Goal: Task Accomplishment & Management: Manage account settings

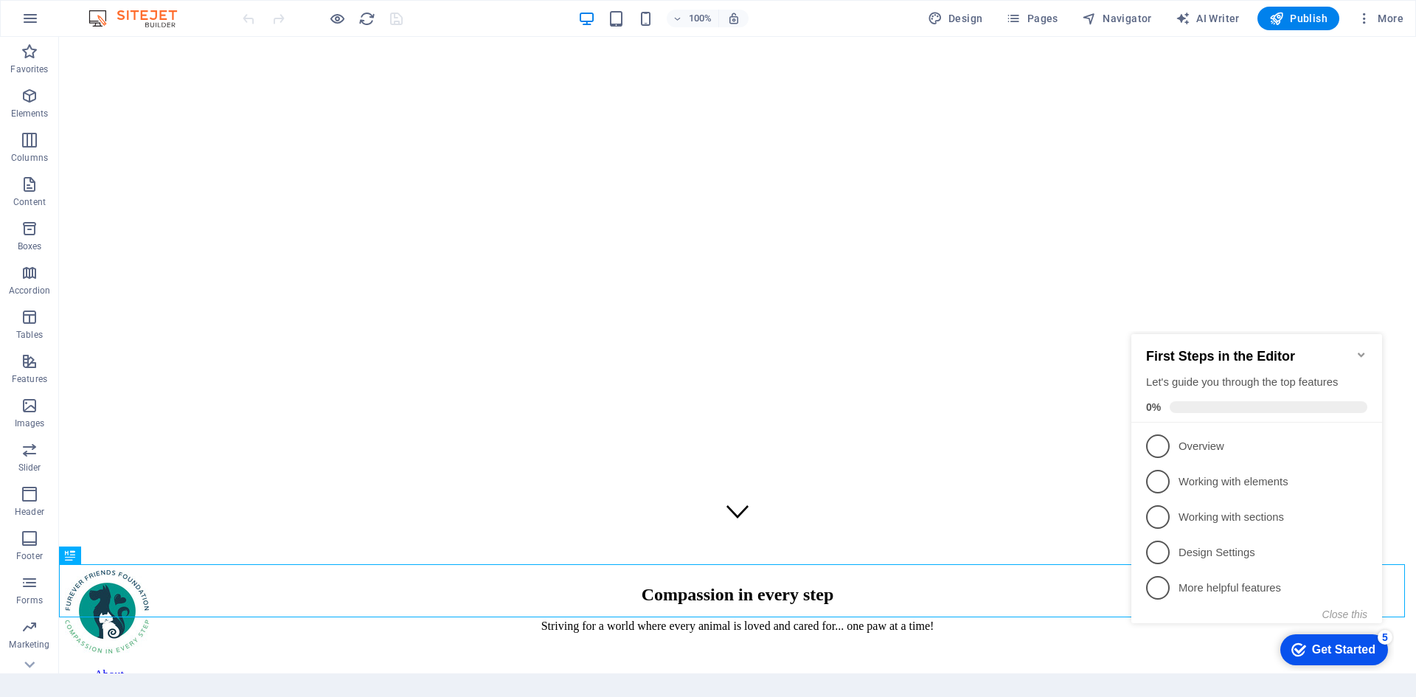
scroll to position [136, 0]
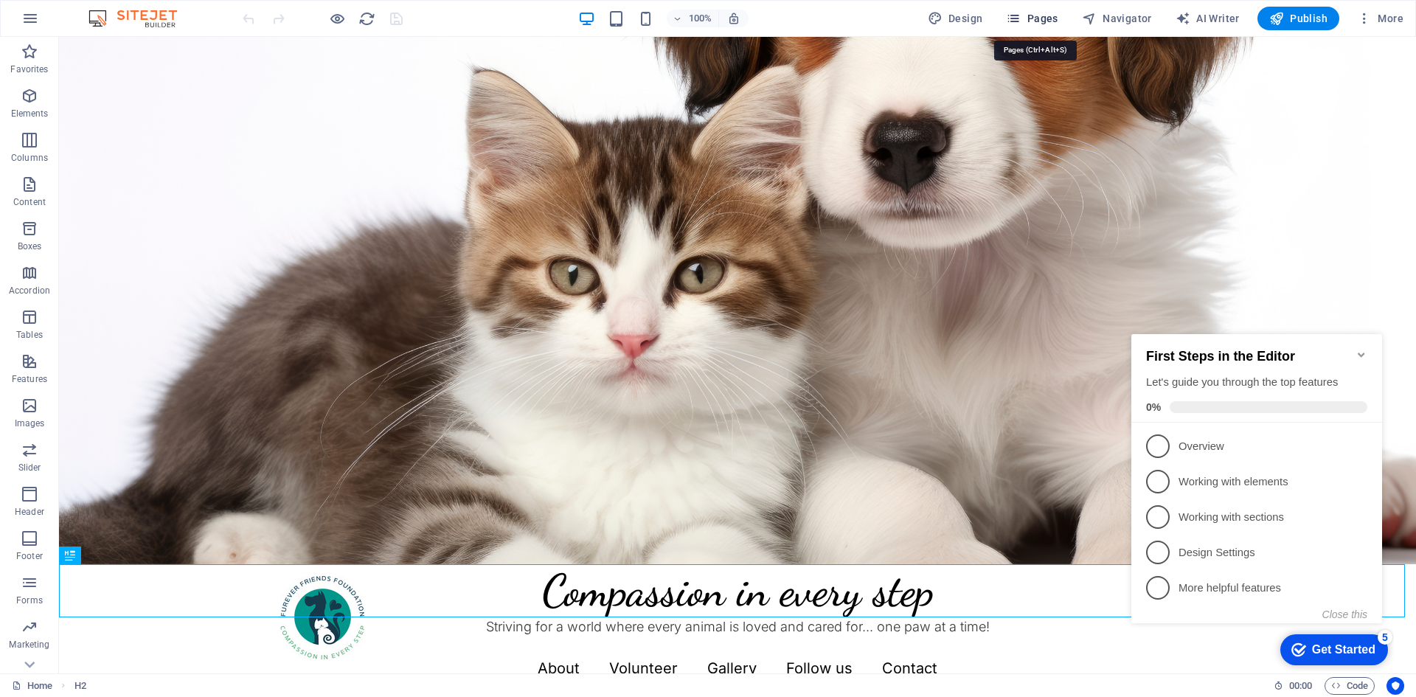
click at [1038, 13] on span "Pages" at bounding box center [1032, 18] width 52 height 15
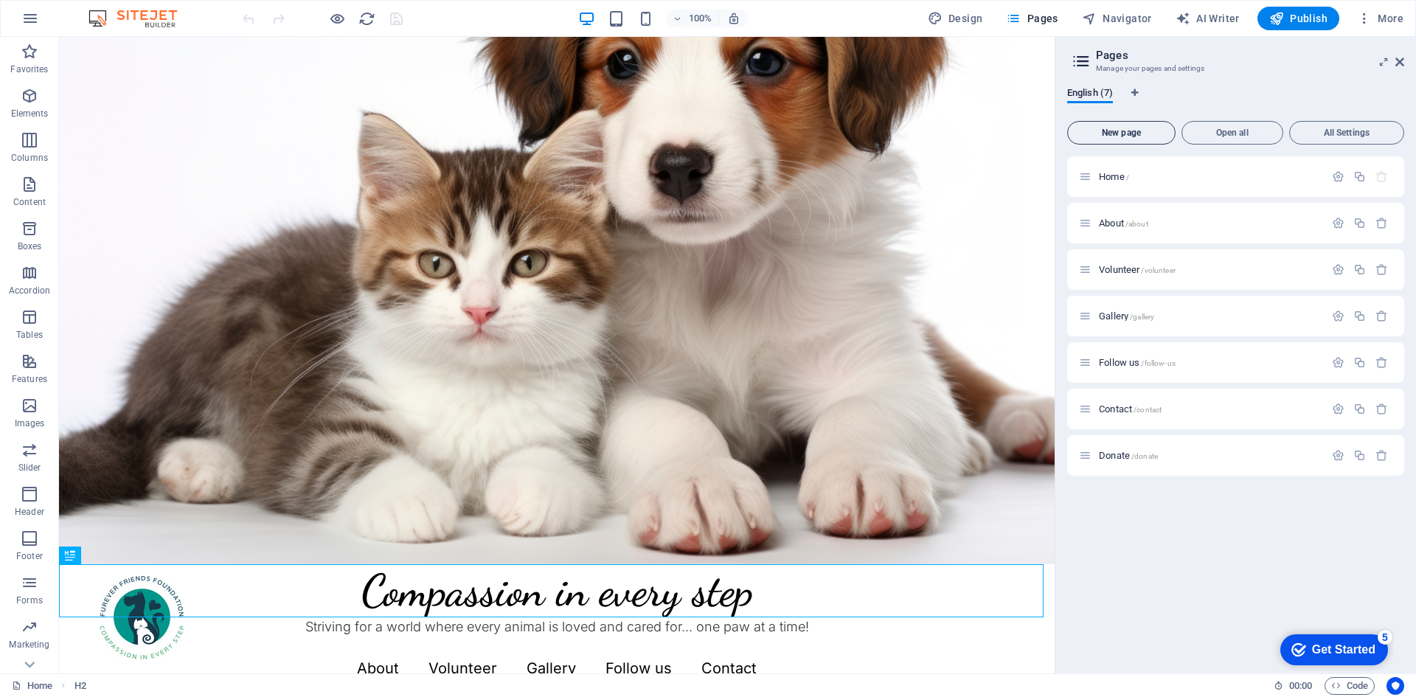
click at [1142, 133] on span "New page" at bounding box center [1121, 132] width 95 height 9
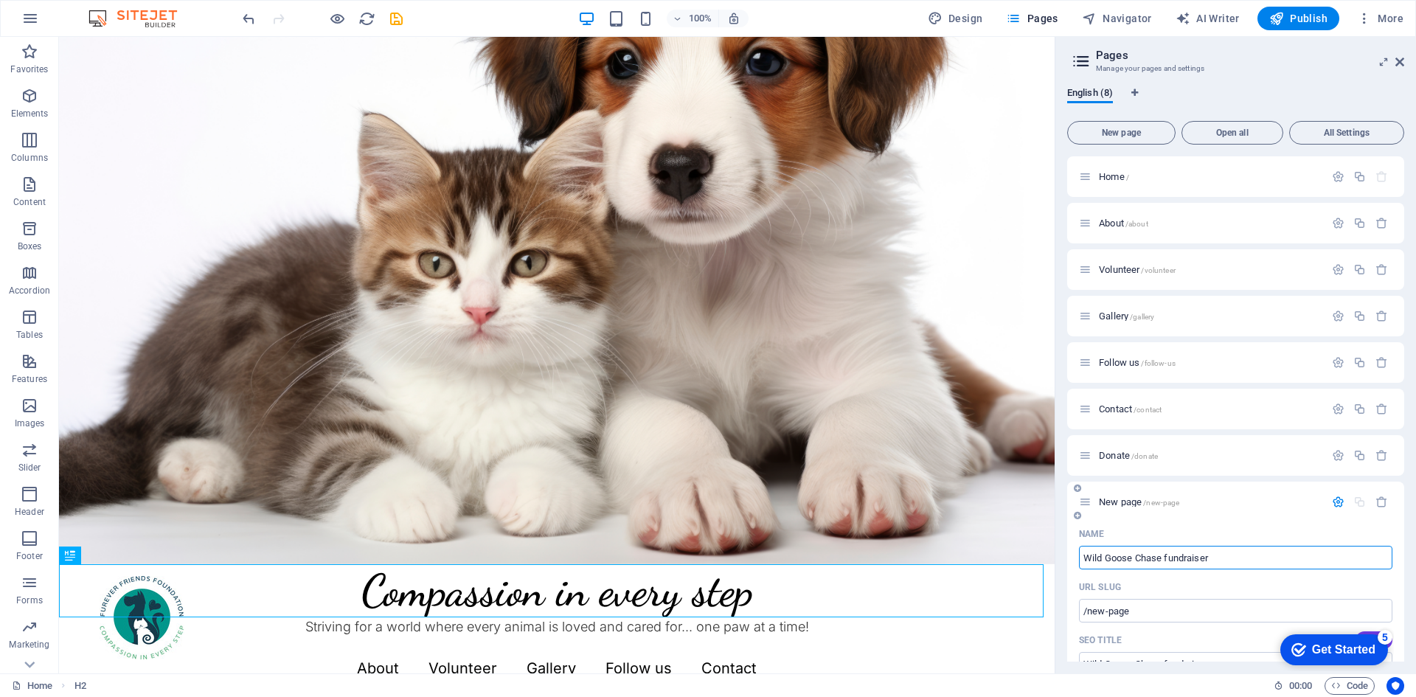
type input "Wild Goose Chase fundraiser"
type input "/wild-goose-chase-fundraiser"
type input "Wild Goose Chase fundraiser 2025"
type input "/wild-goose-chase-fundraiser-2025"
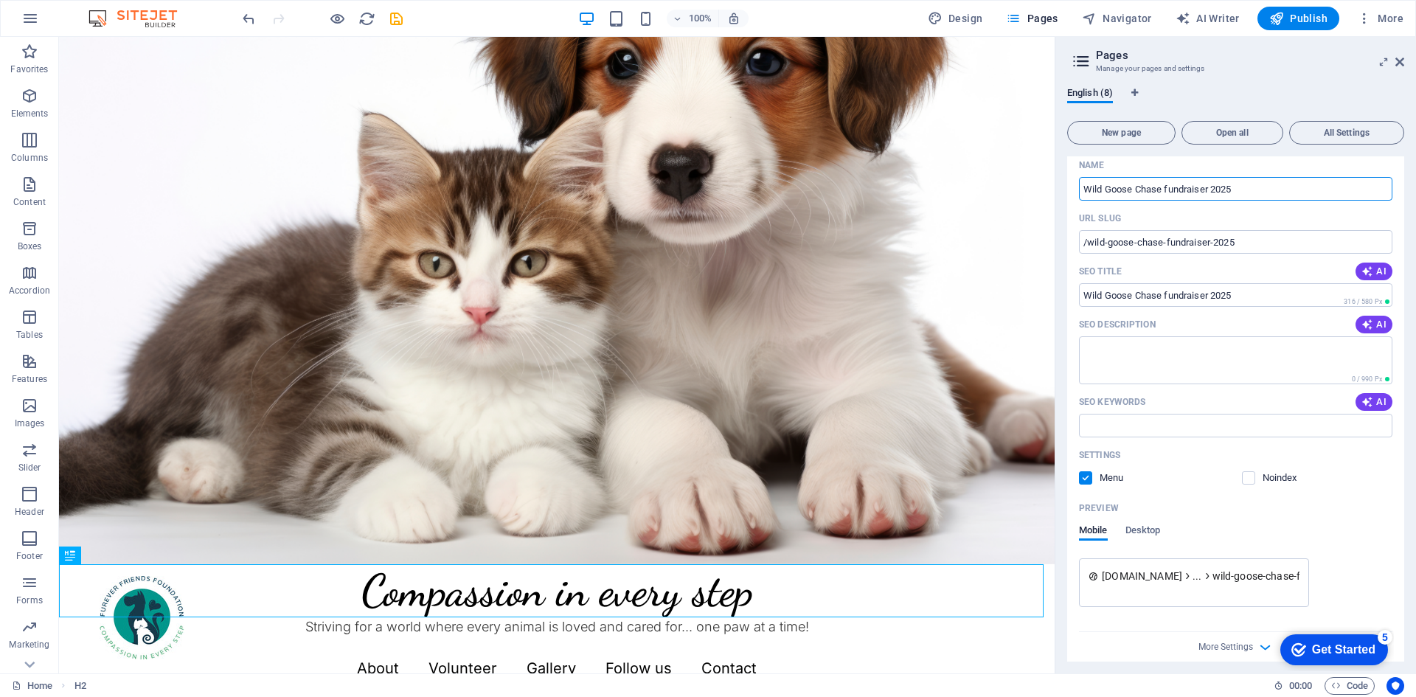
scroll to position [381, 0]
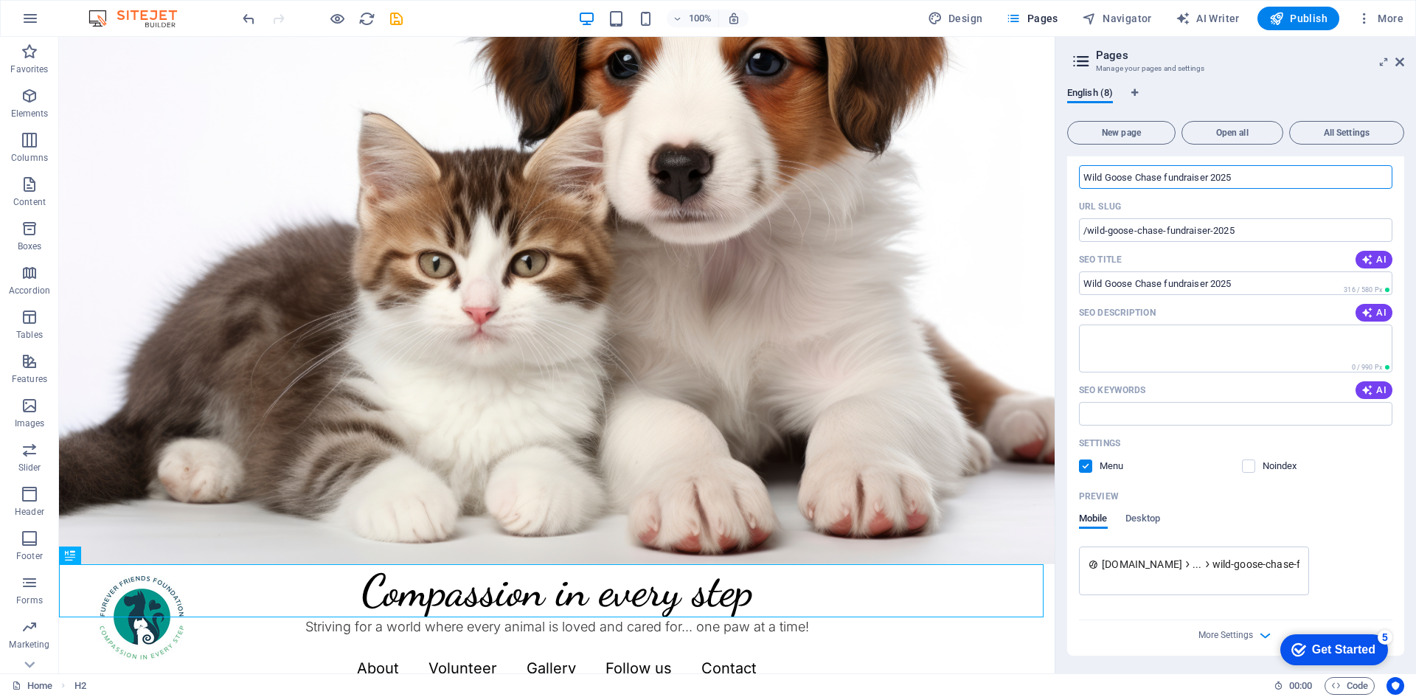
type input "Wild Goose Chase fundraiser 2025"
click at [1170, 624] on div "More Settings" at bounding box center [1235, 632] width 313 height 24
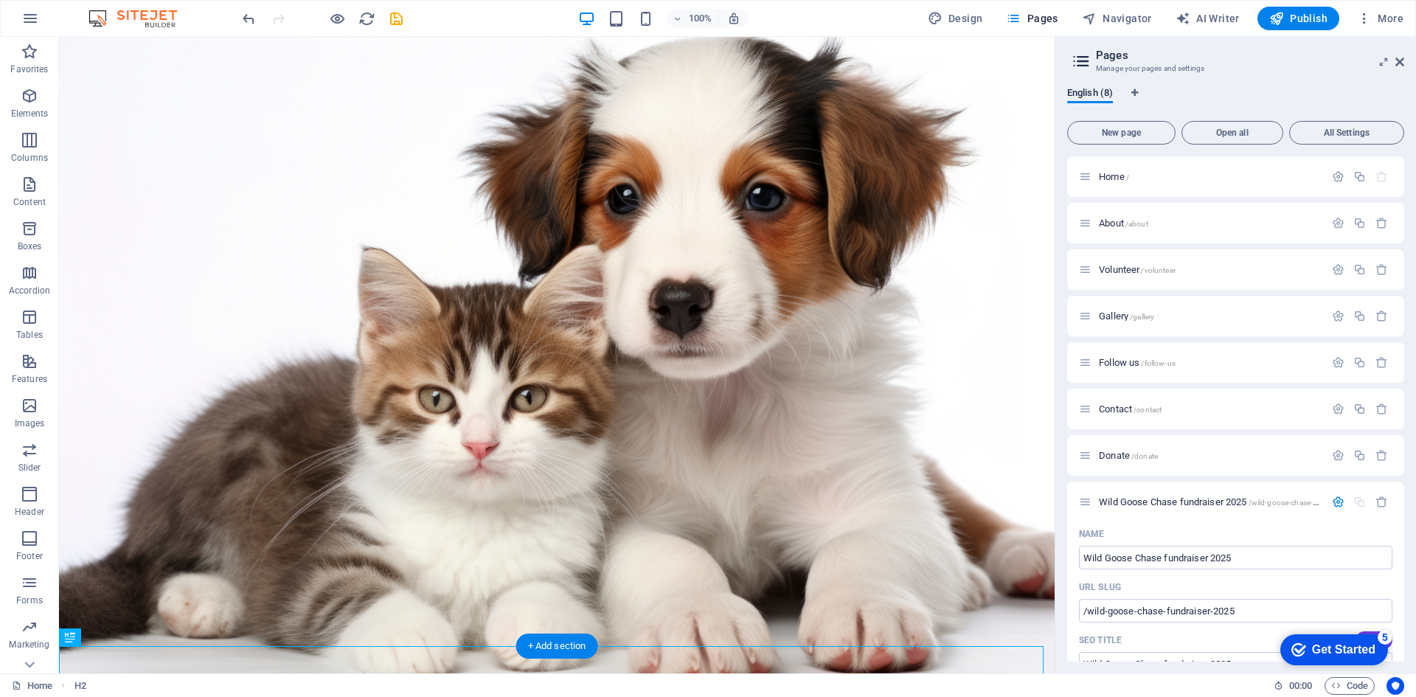
scroll to position [0, 0]
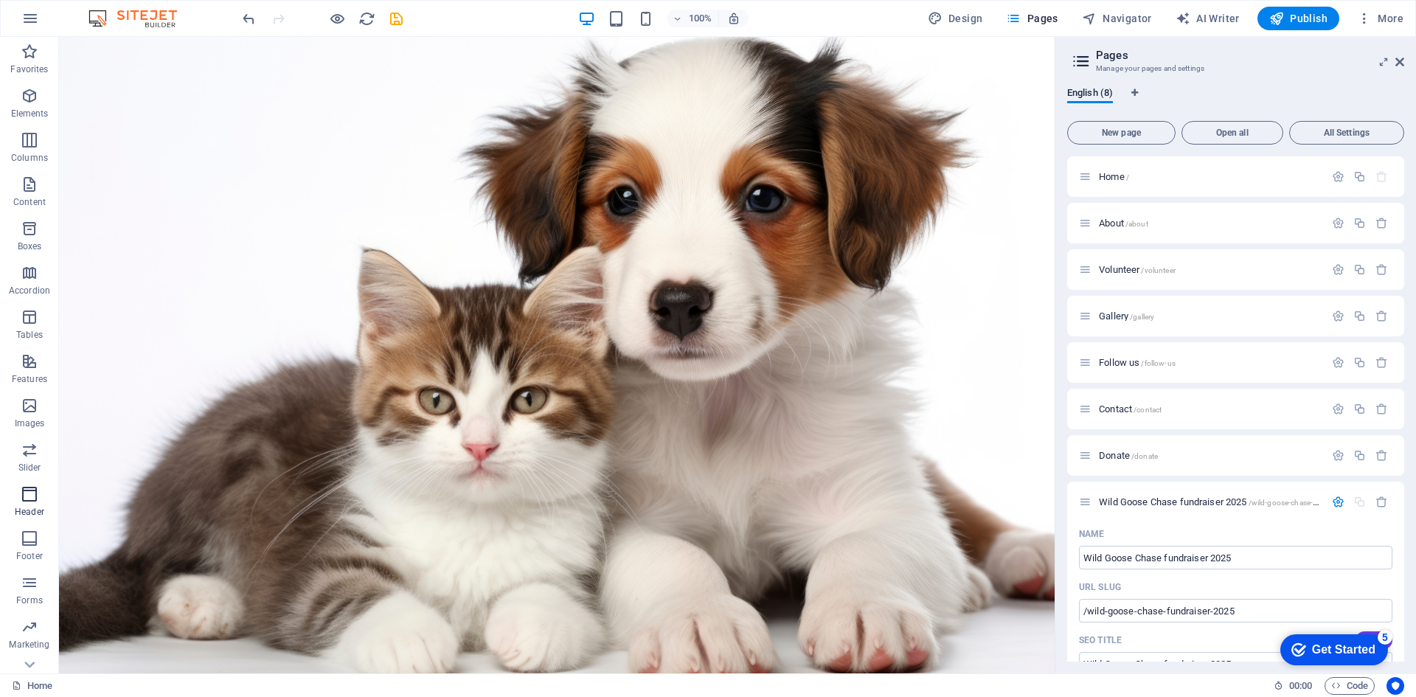
click at [36, 491] on icon "button" at bounding box center [30, 494] width 18 height 18
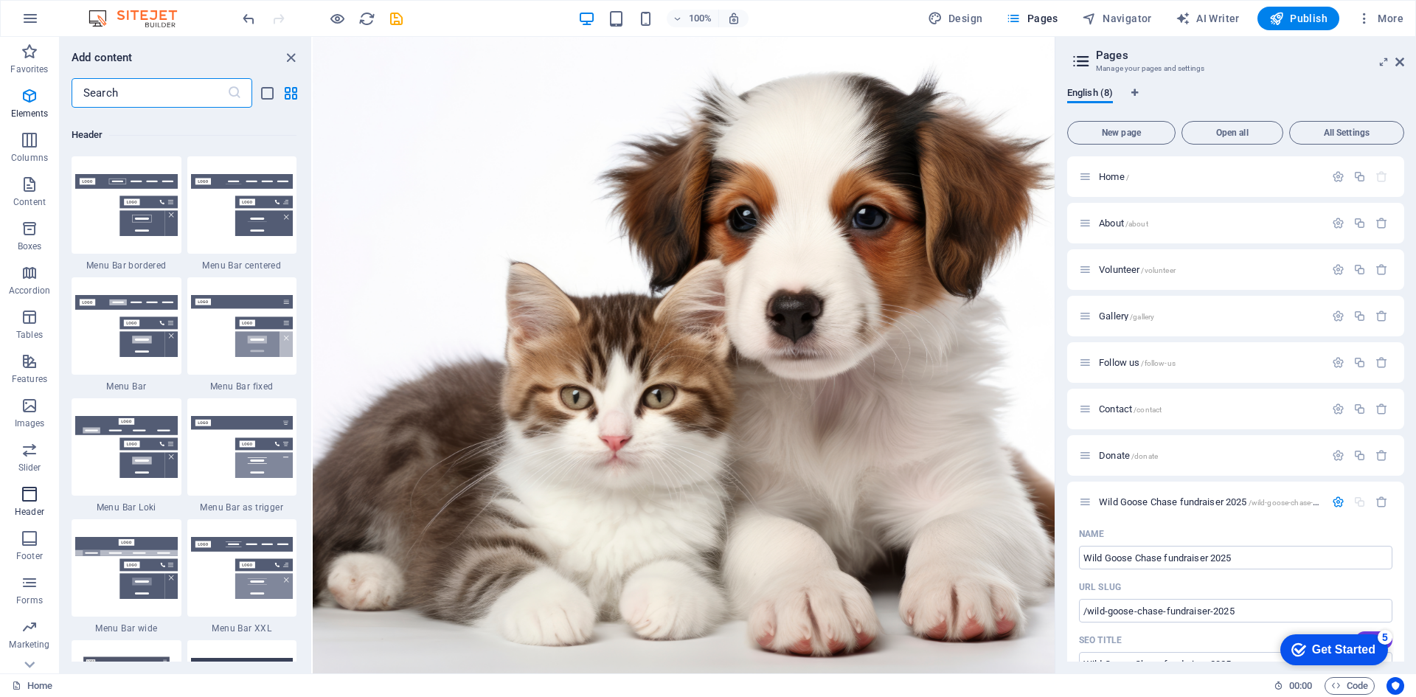
scroll to position [8881, 0]
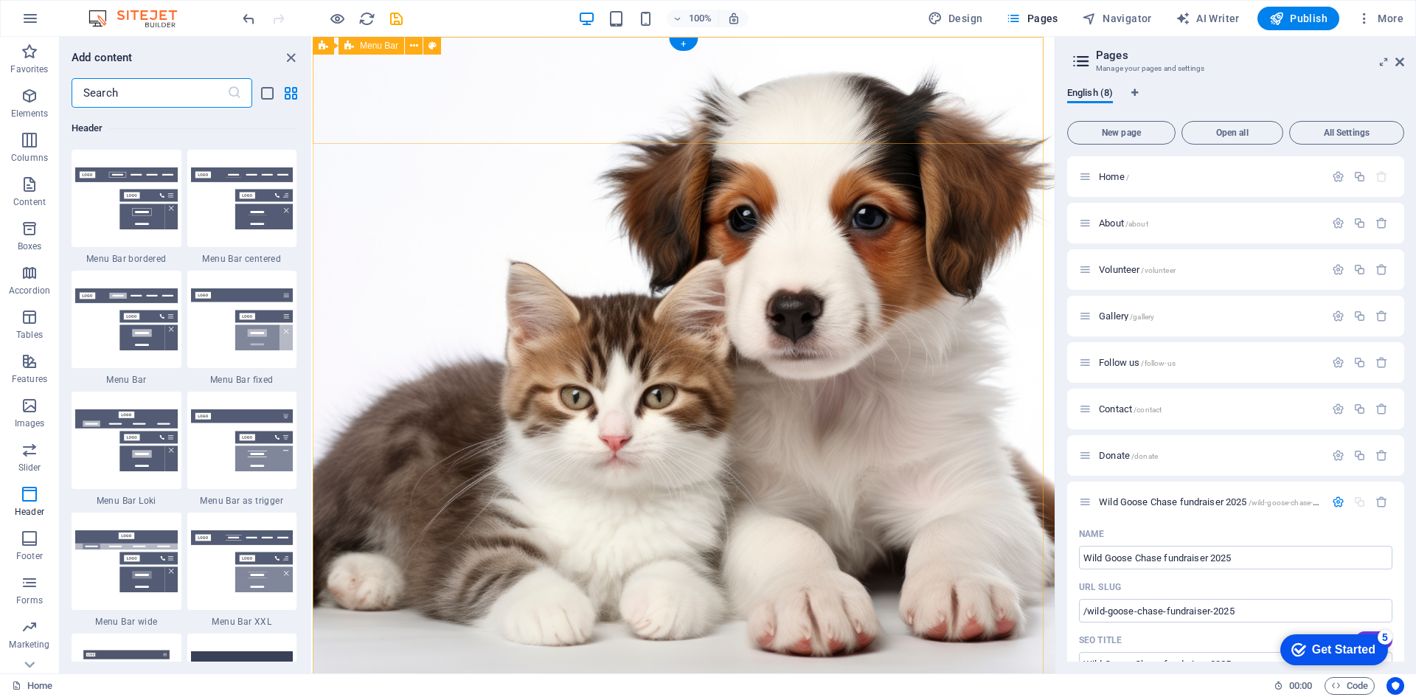
click at [410, 48] on icon at bounding box center [414, 45] width 8 height 15
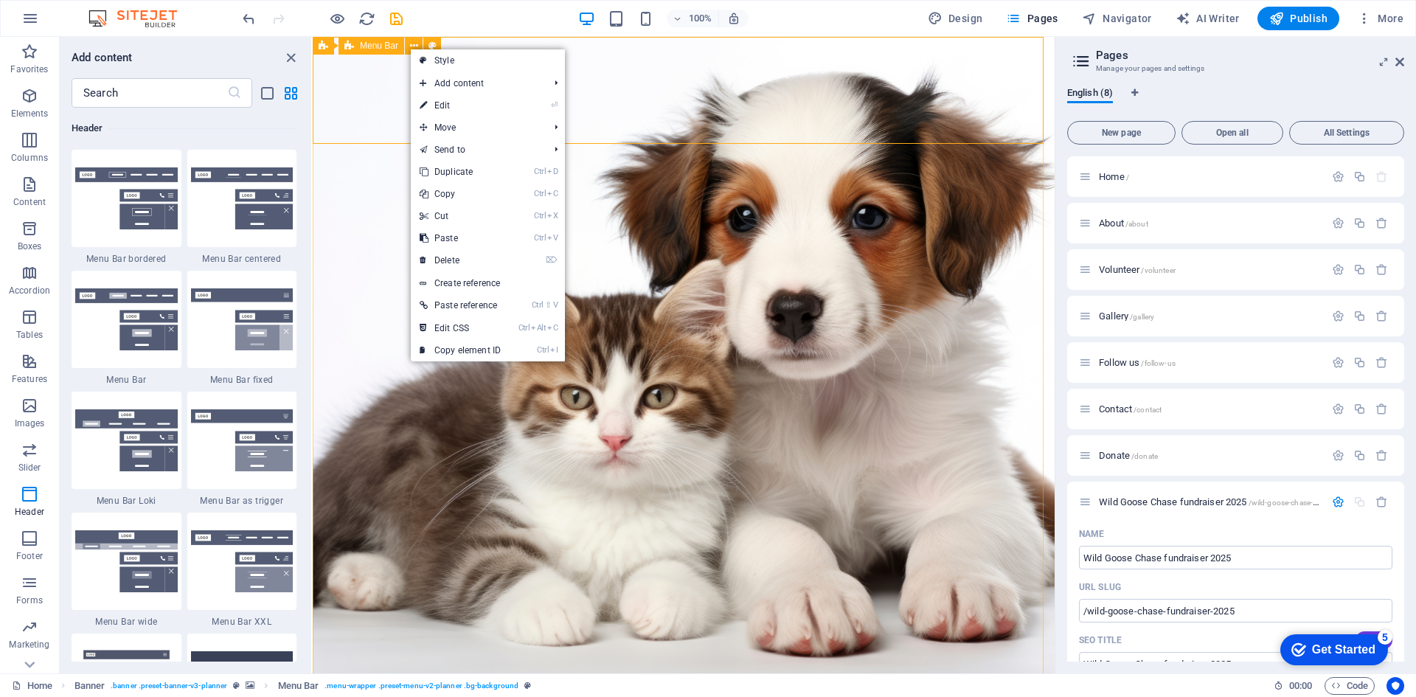
click at [376, 44] on span "Menu Bar" at bounding box center [379, 45] width 38 height 9
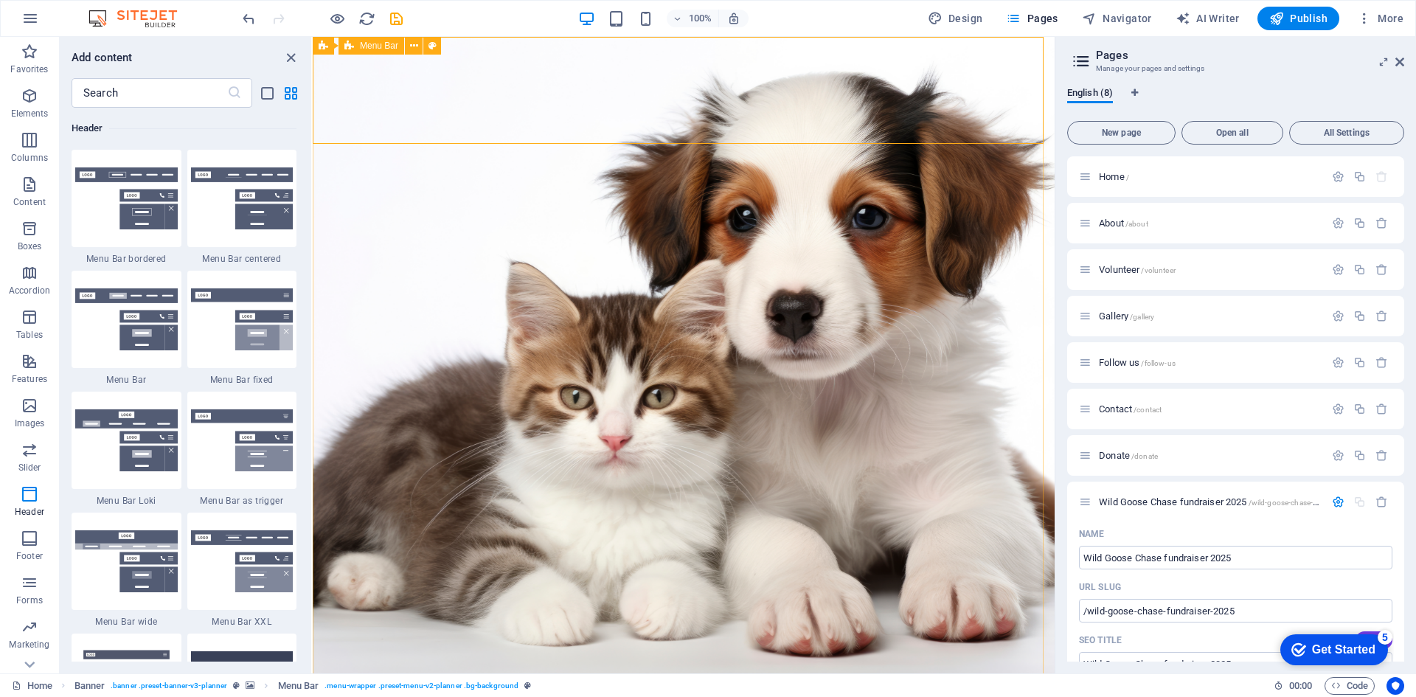
click at [376, 44] on span "Menu Bar" at bounding box center [379, 45] width 38 height 9
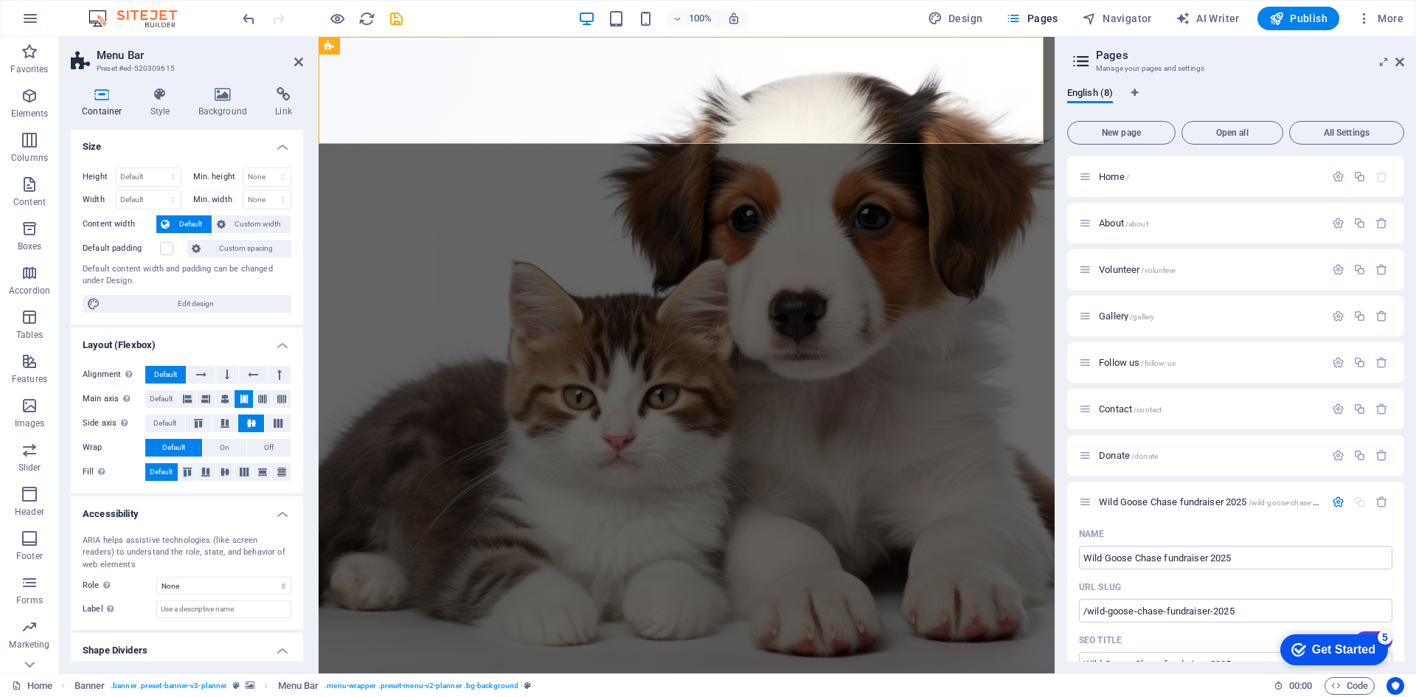
scroll to position [0, 0]
click at [448, 77] on span "Menu" at bounding box center [454, 72] width 22 height 9
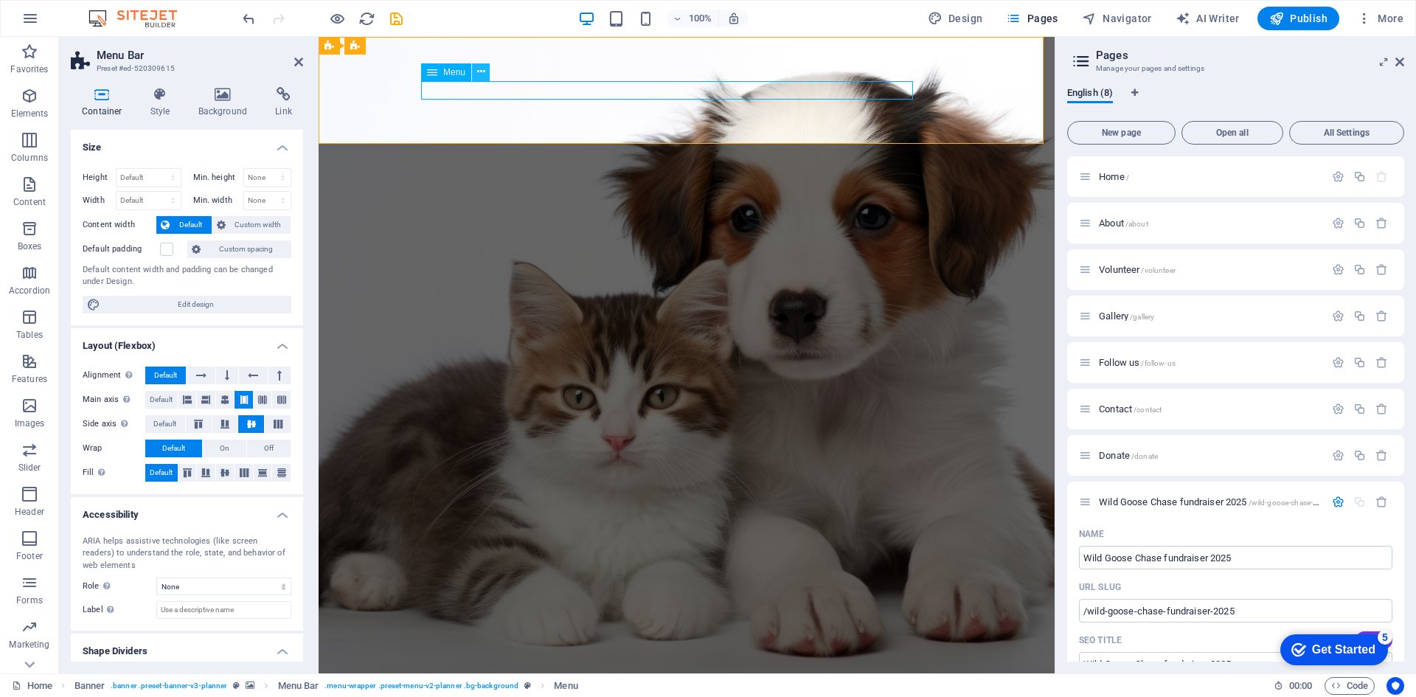
click at [487, 71] on button at bounding box center [481, 72] width 18 height 18
click at [431, 74] on icon at bounding box center [432, 72] width 10 height 18
click at [448, 72] on span "Menu" at bounding box center [454, 72] width 22 height 9
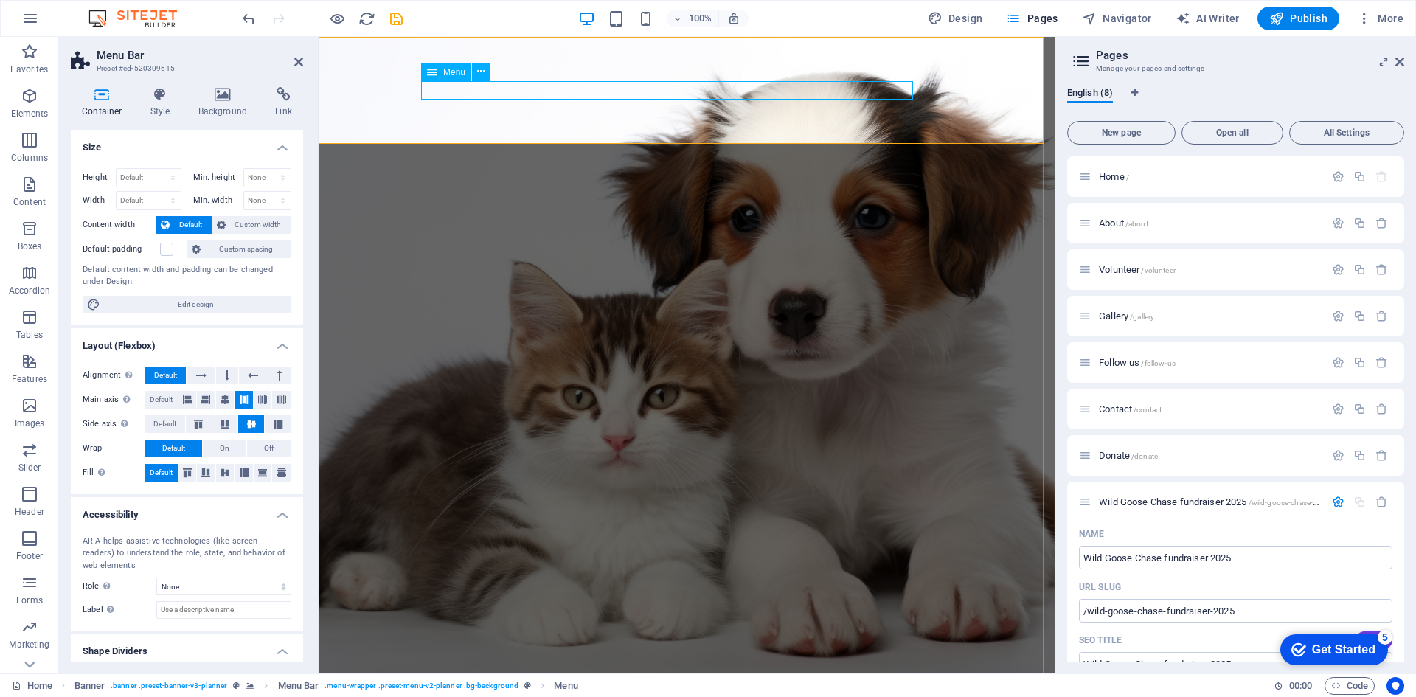
select select "1"
select select
select select "2"
select select
select select "3"
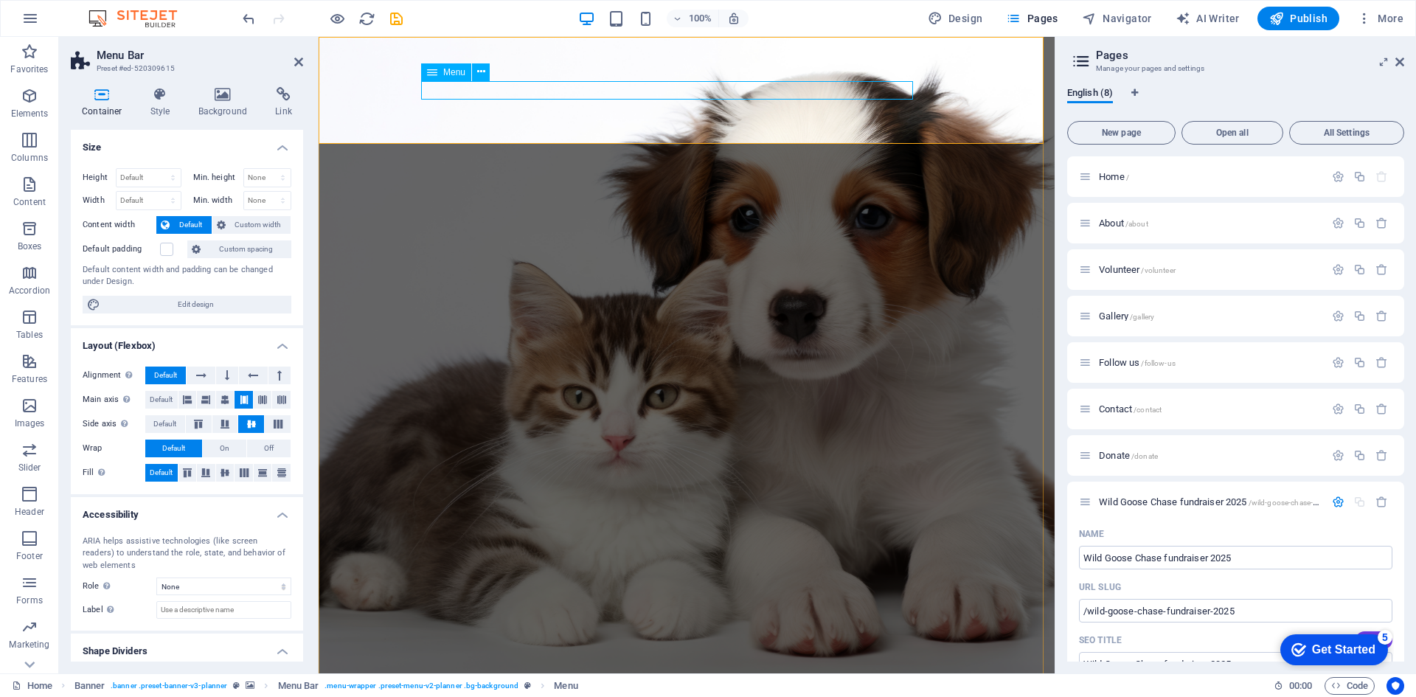
select select
select select "4"
select select
select select "5"
select select
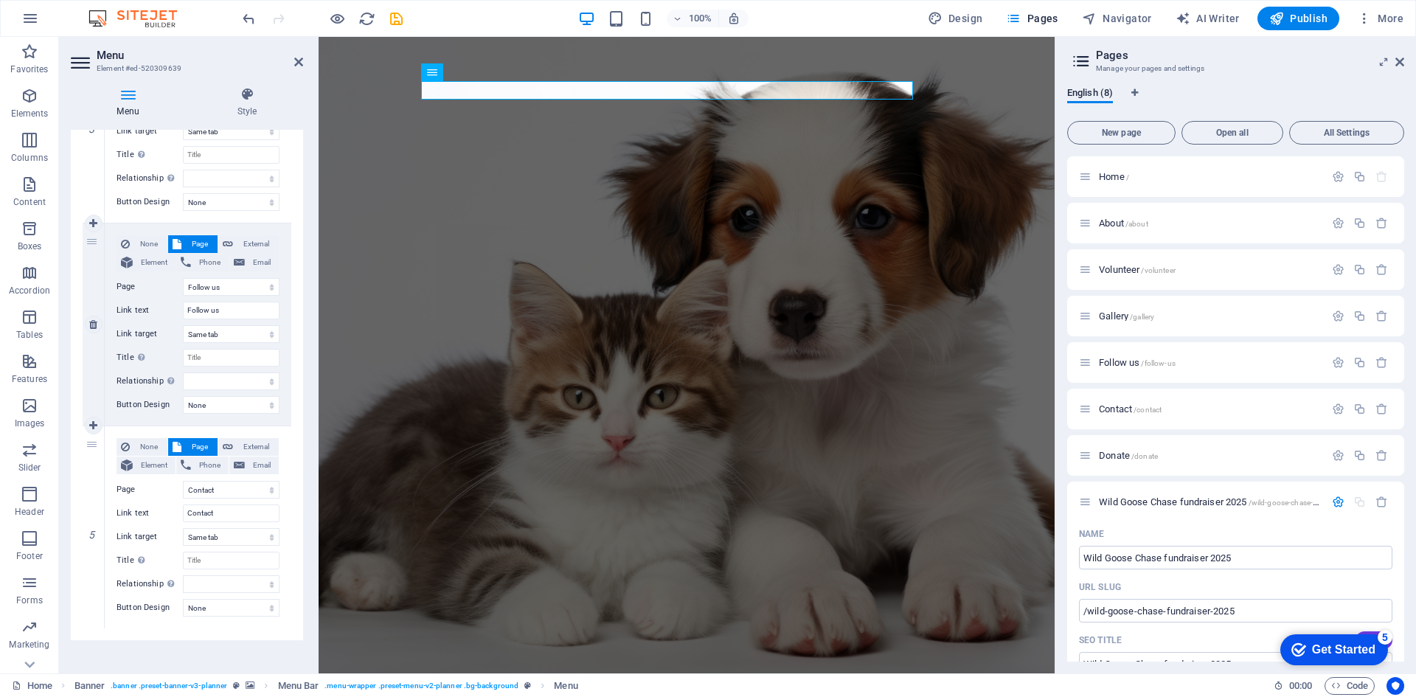
scroll to position [663, 0]
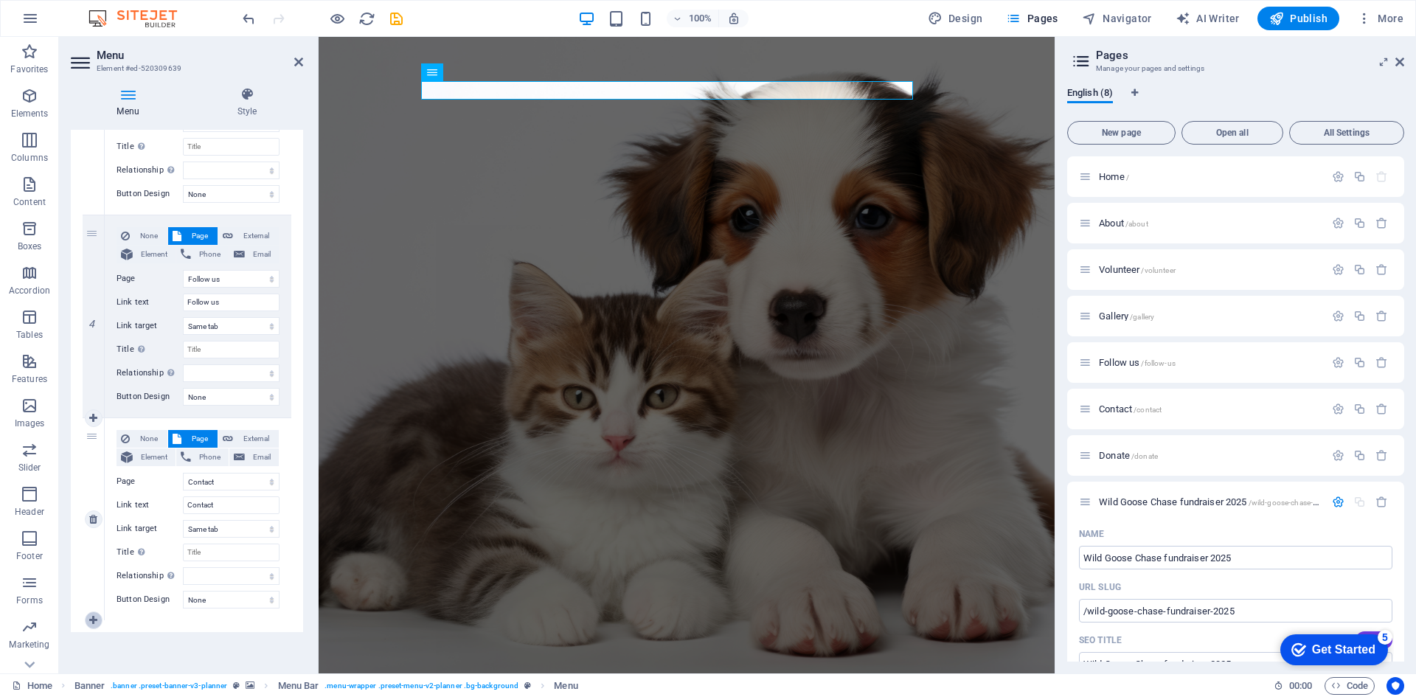
click at [93, 621] on icon at bounding box center [93, 620] width 8 height 10
select select
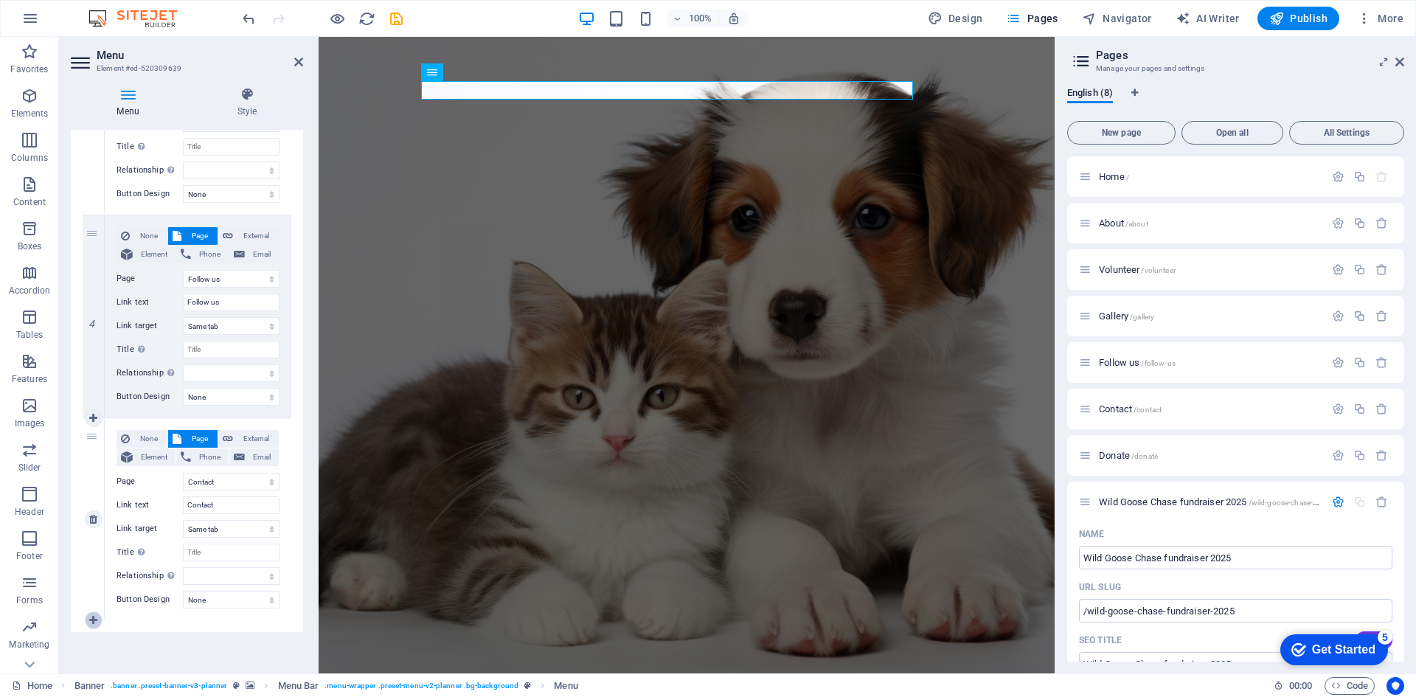
select select
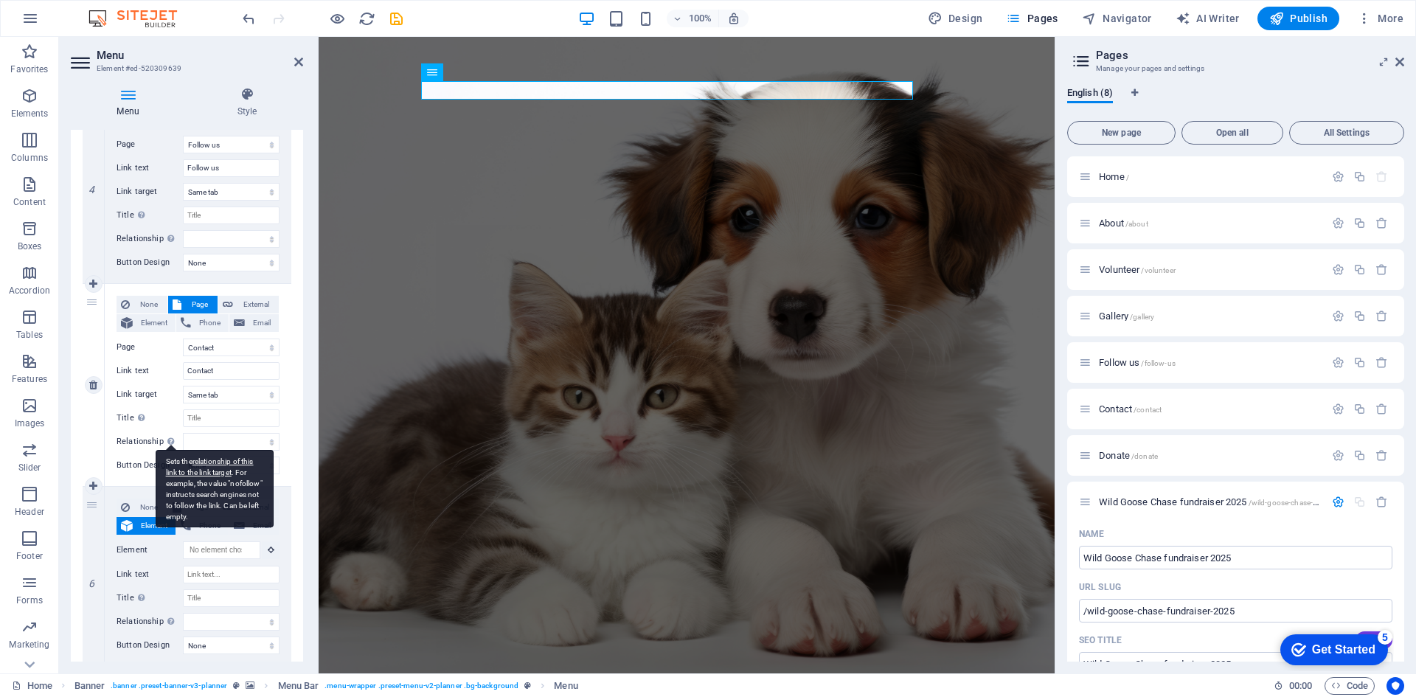
scroll to position [843, 0]
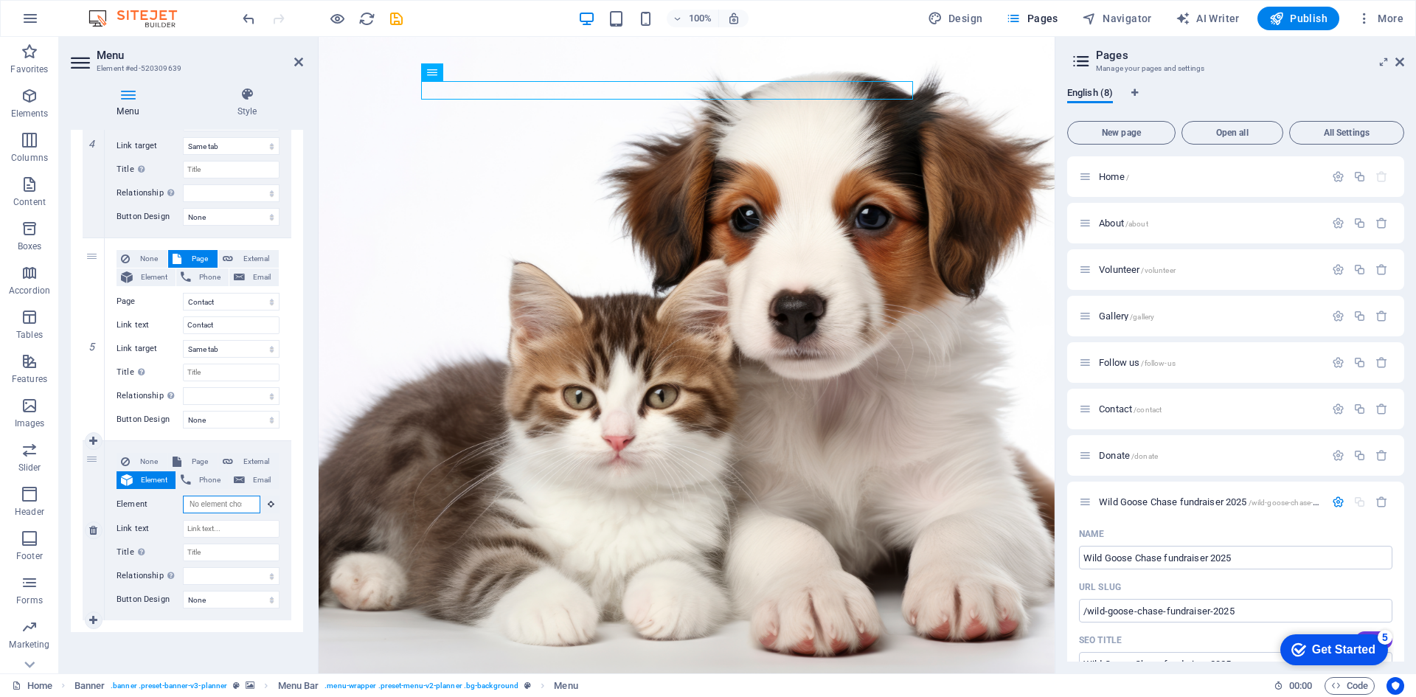
click at [215, 505] on input "Element" at bounding box center [221, 505] width 77 height 18
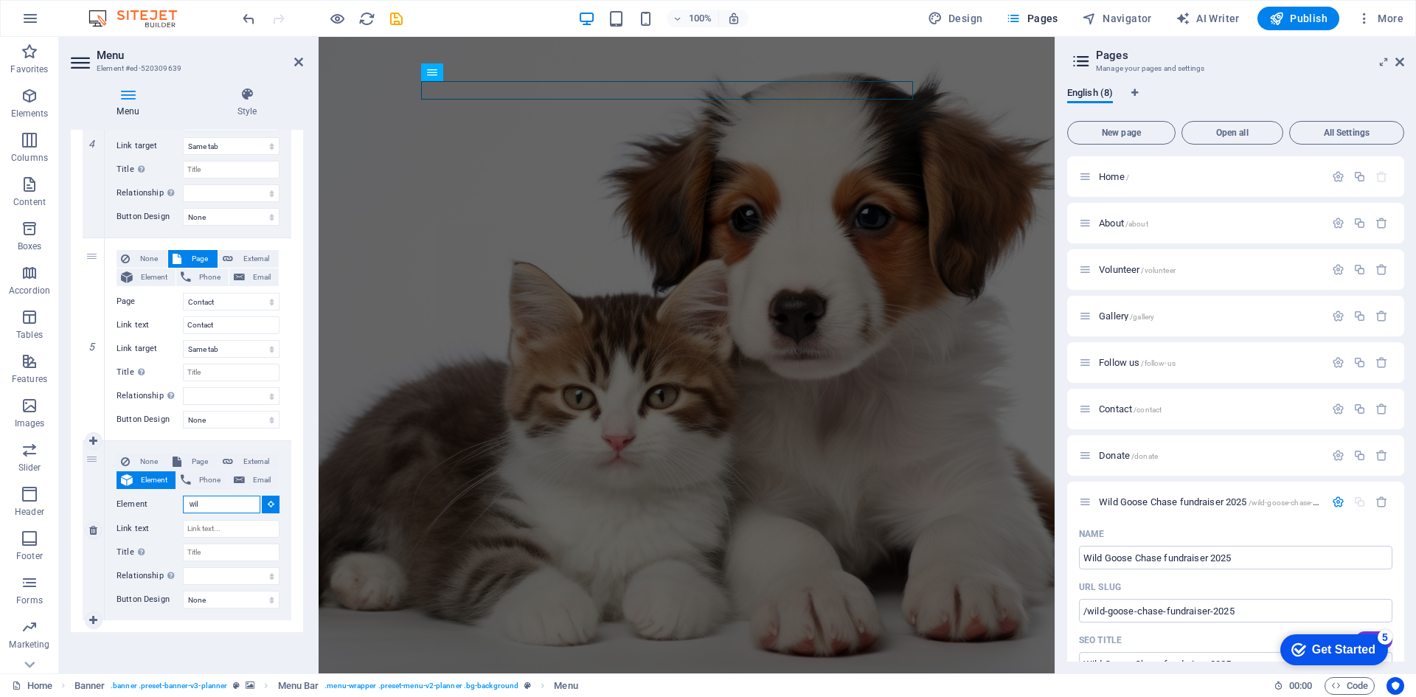
type input "wild"
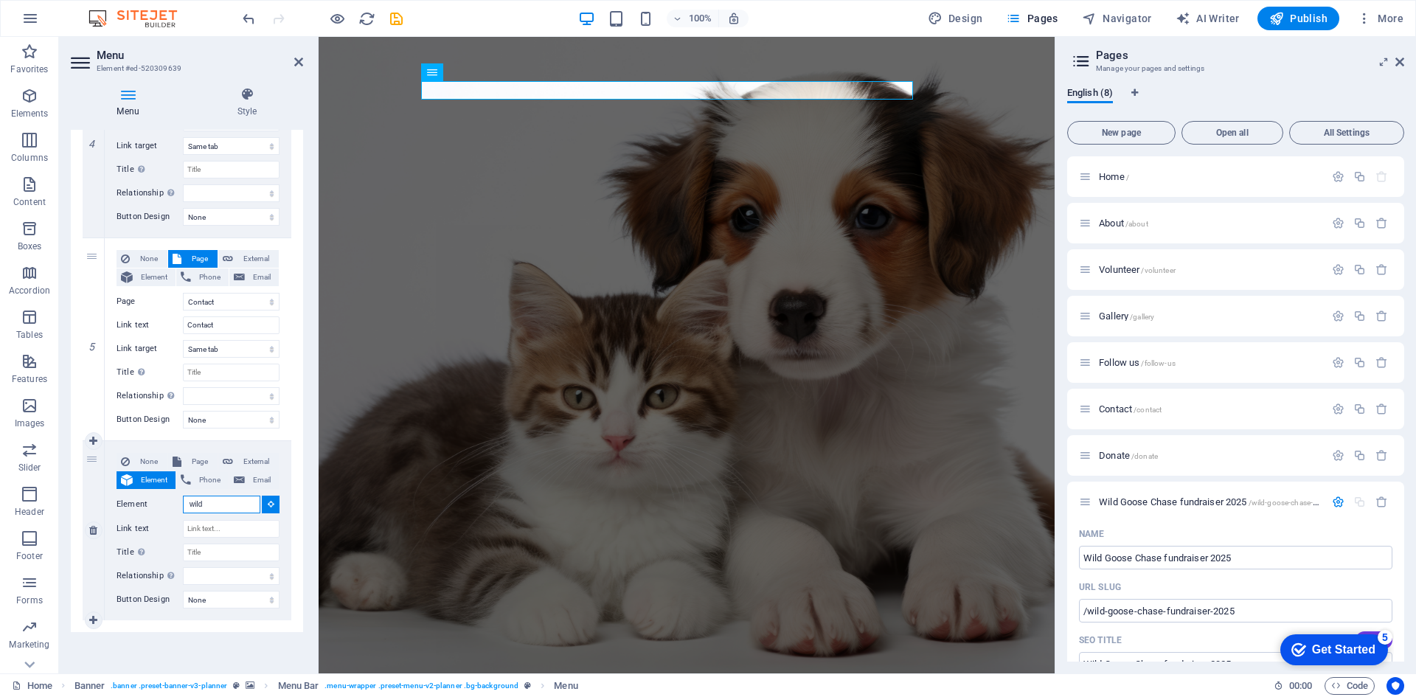
drag, startPoint x: 219, startPoint y: 502, endPoint x: 171, endPoint y: 500, distance: 48.0
click at [171, 500] on div "Element wild" at bounding box center [198, 505] width 163 height 18
click at [186, 459] on span "Page" at bounding box center [199, 462] width 27 height 18
select select
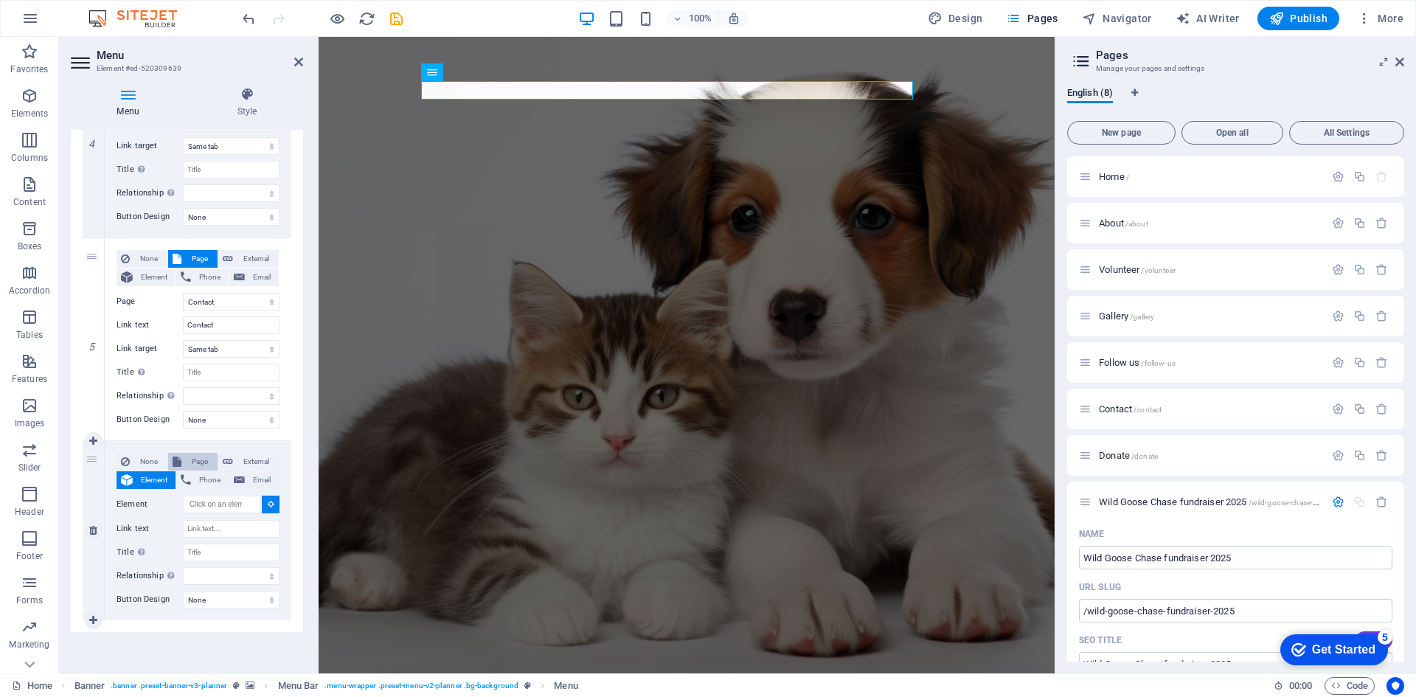
select select
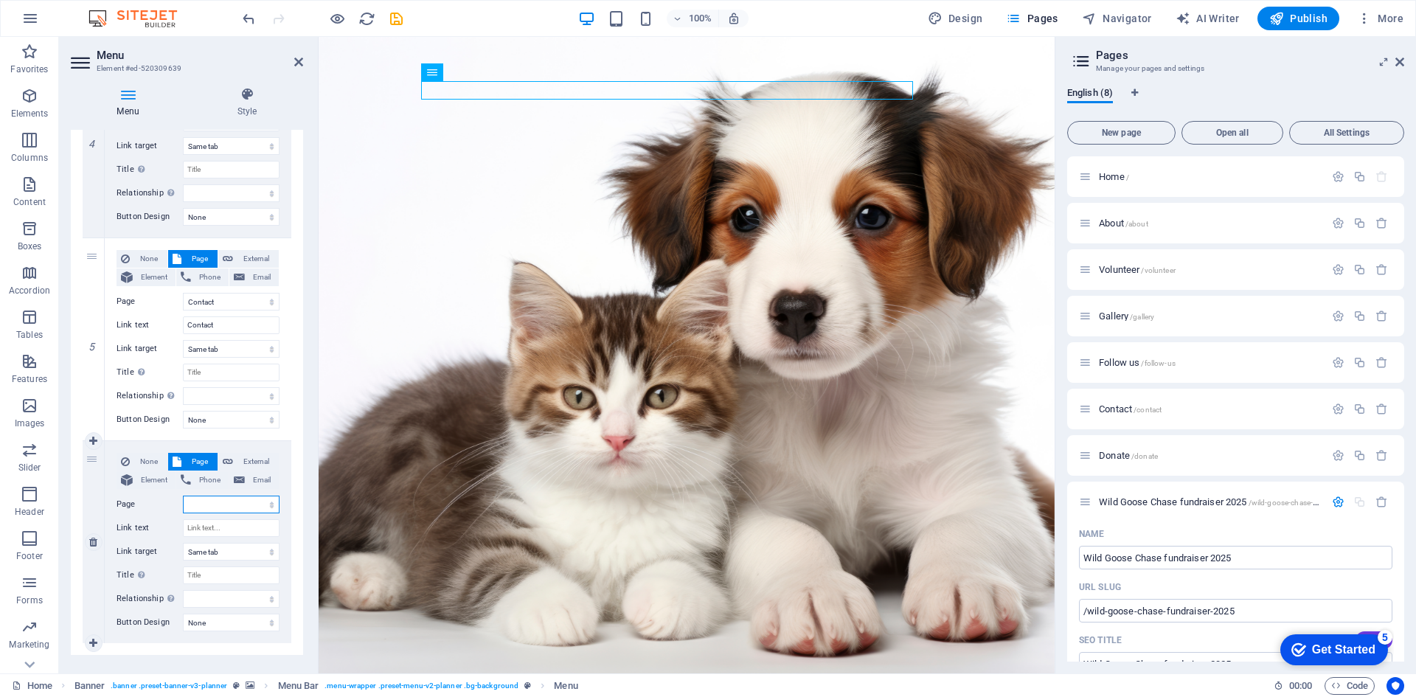
click at [215, 502] on select "Home About Volunteer Gallery Follow us Contact Donate Wild Goose Chase fundrais…" at bounding box center [231, 505] width 97 height 18
select select "7"
click at [183, 496] on select "Home About Volunteer Gallery Follow us Contact Donate Wild Goose Chase fundrais…" at bounding box center [231, 505] width 97 height 18
select select
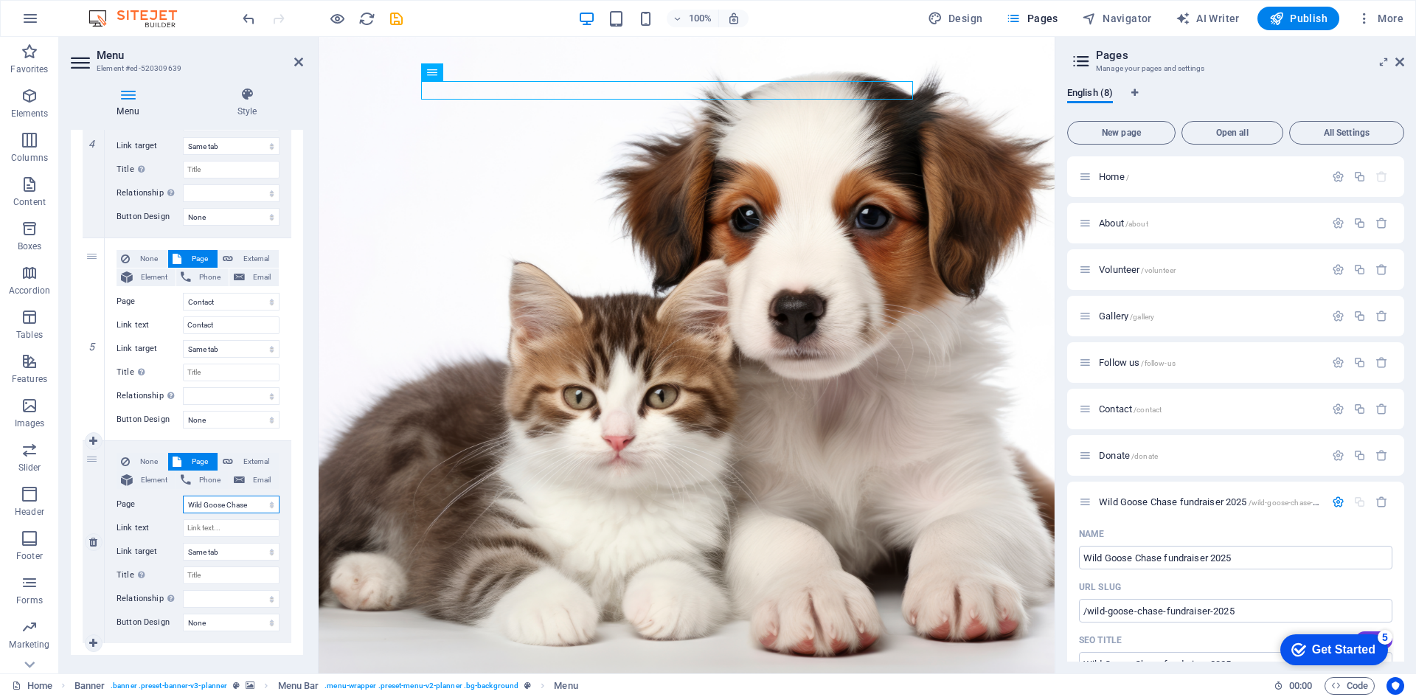
select select
click at [1311, 18] on span "Publish" at bounding box center [1298, 18] width 58 height 15
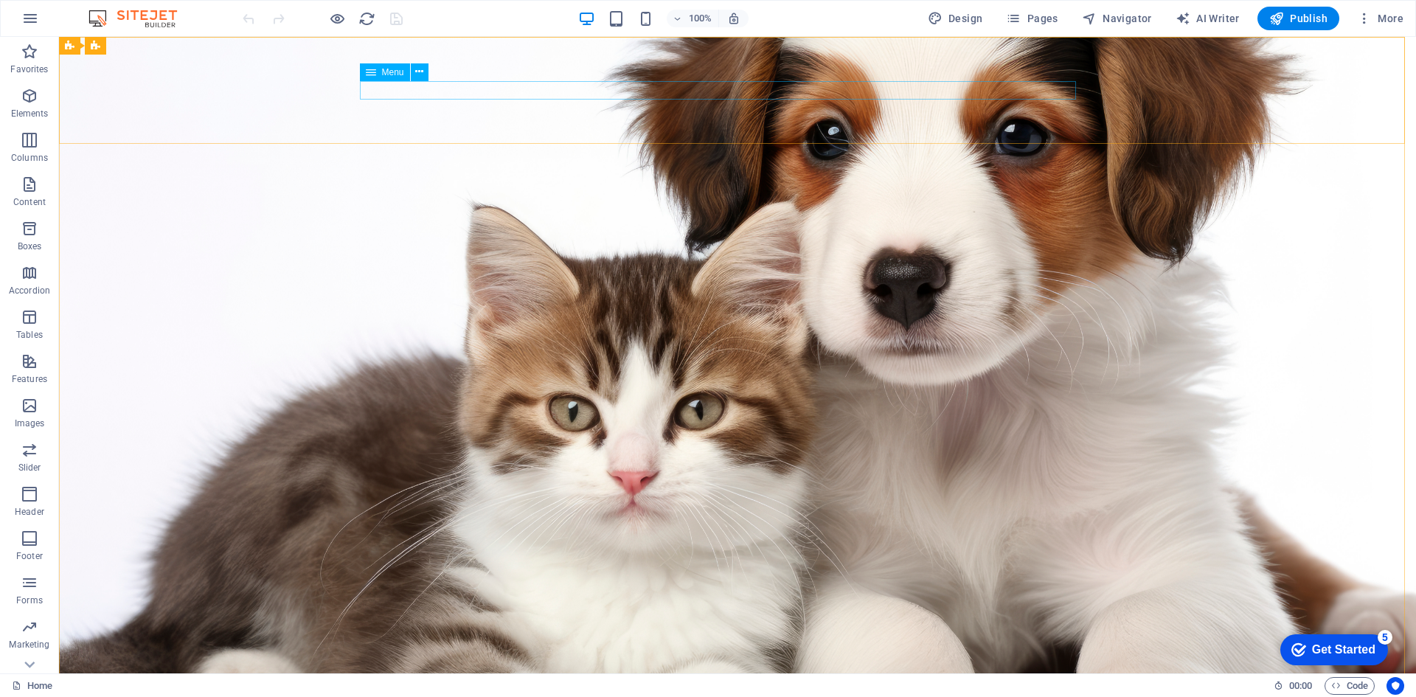
click at [394, 74] on span "Menu" at bounding box center [393, 72] width 22 height 9
click at [394, 71] on span "Menu" at bounding box center [393, 72] width 22 height 9
select select "1"
select select
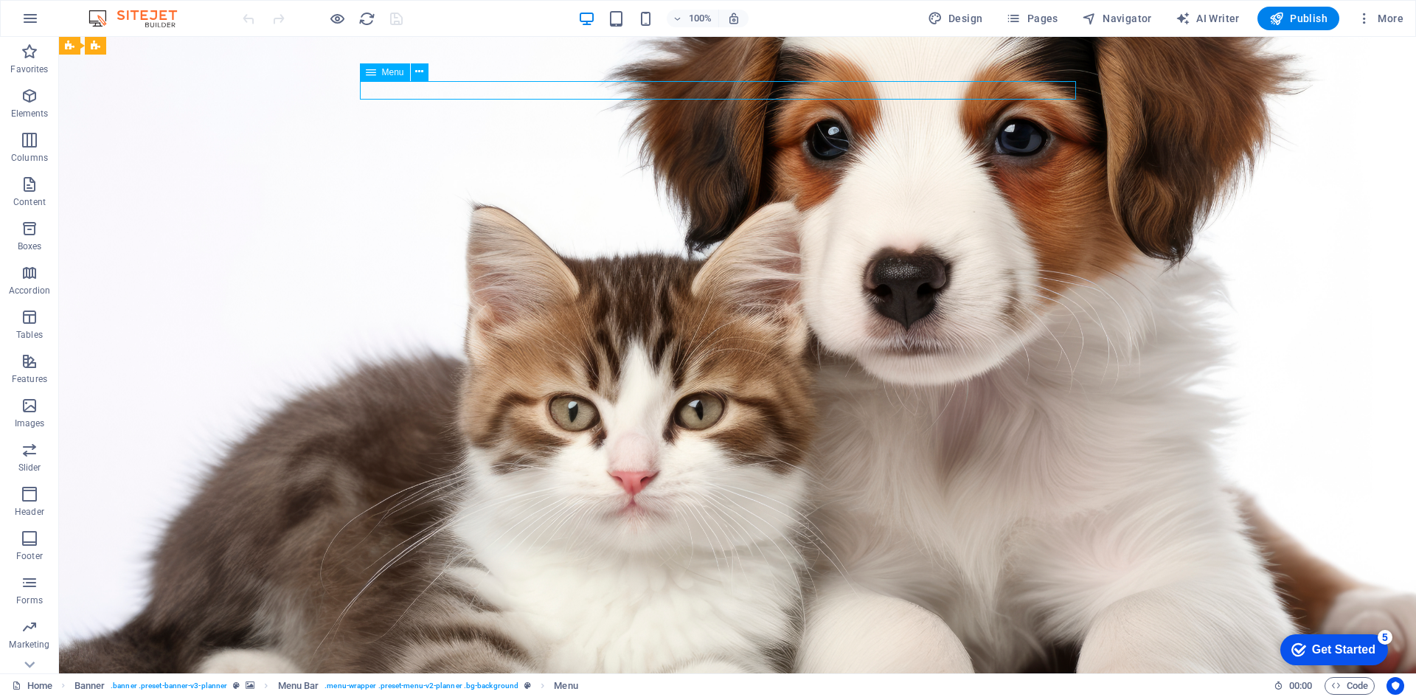
select select "2"
select select
select select "3"
select select
select select "4"
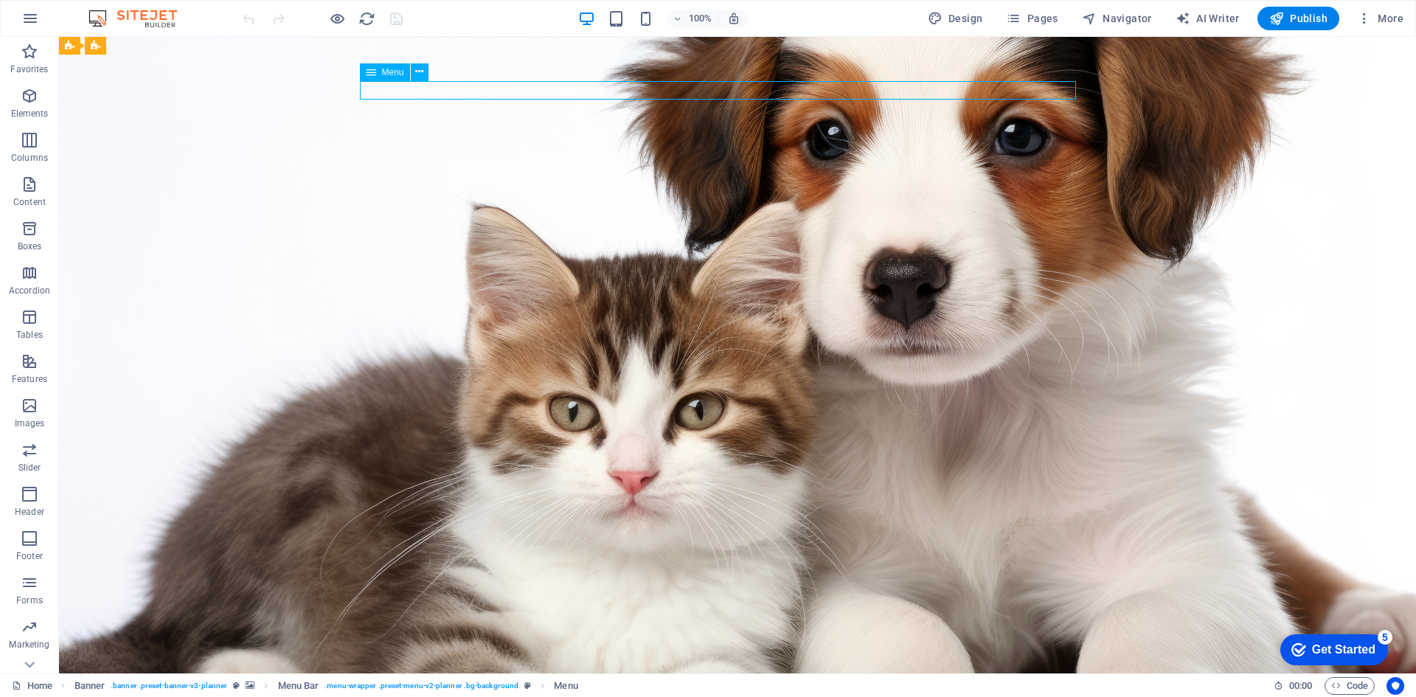
select select
select select "5"
select select
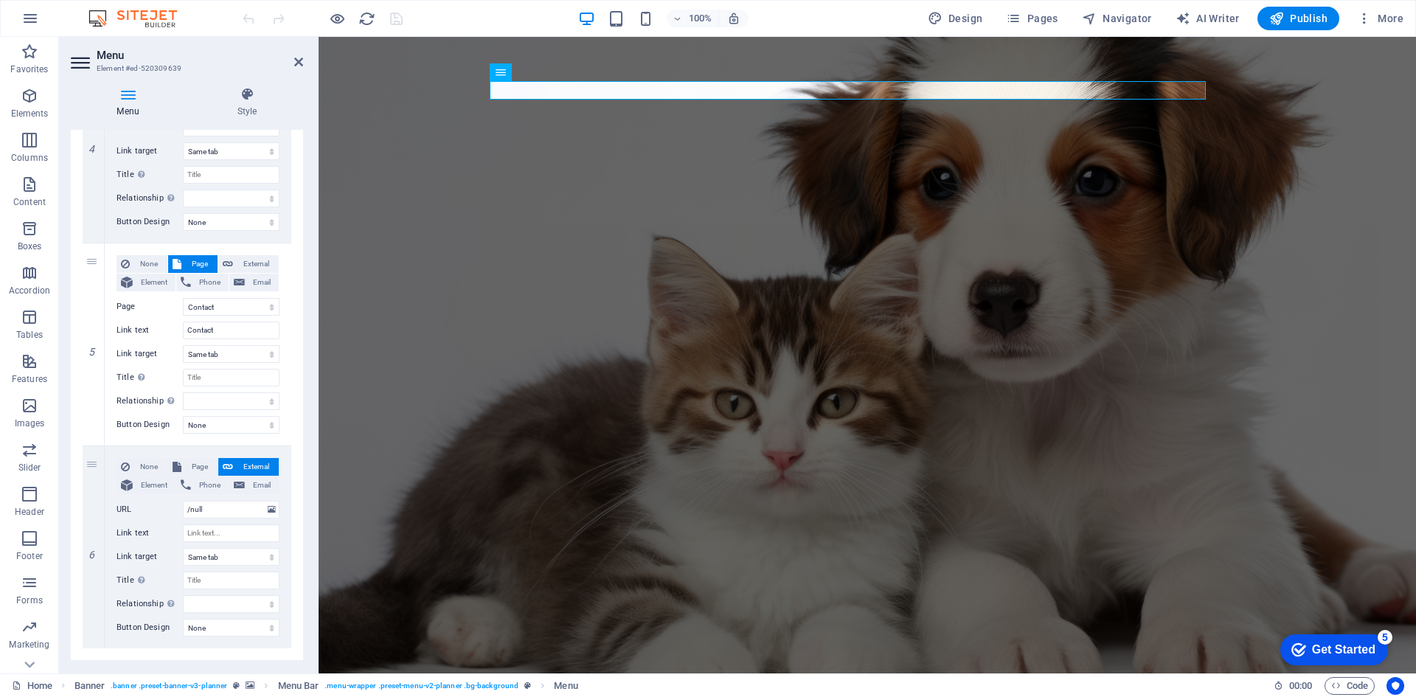
scroll to position [866, 0]
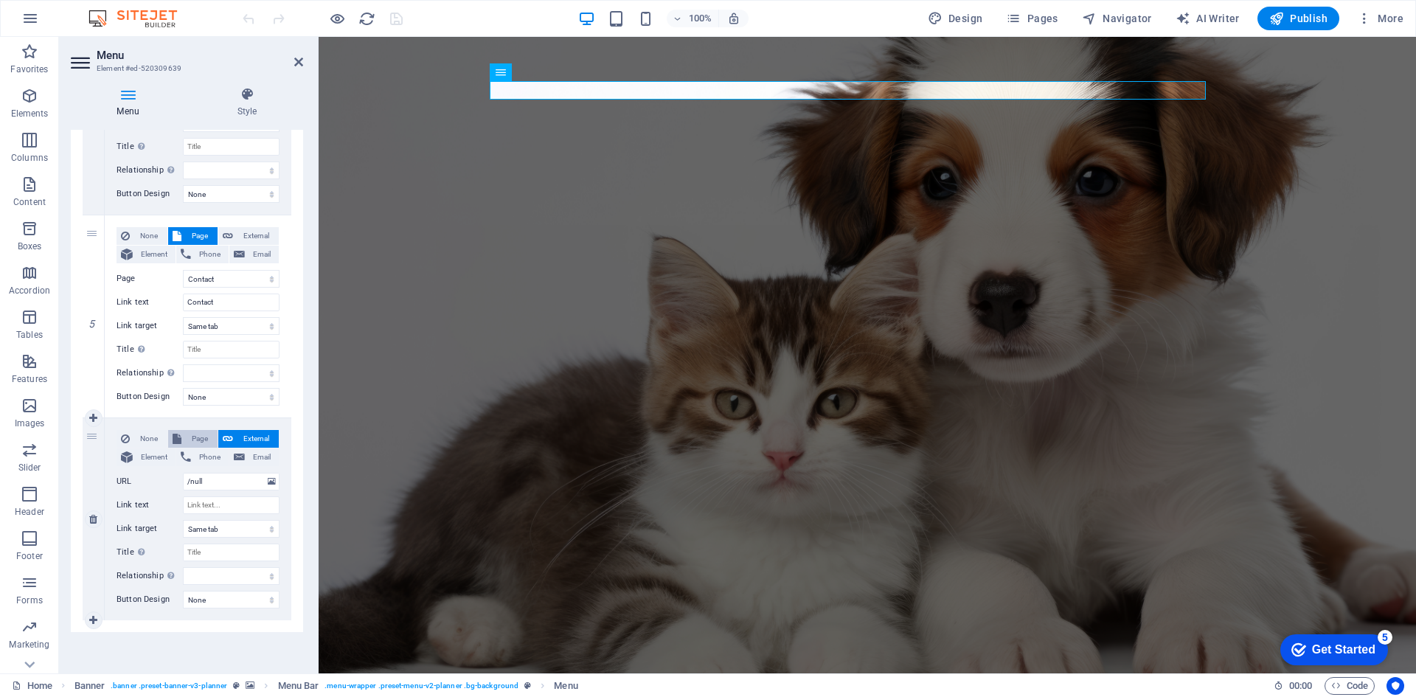
click at [187, 440] on span "Page" at bounding box center [199, 439] width 27 height 18
select select
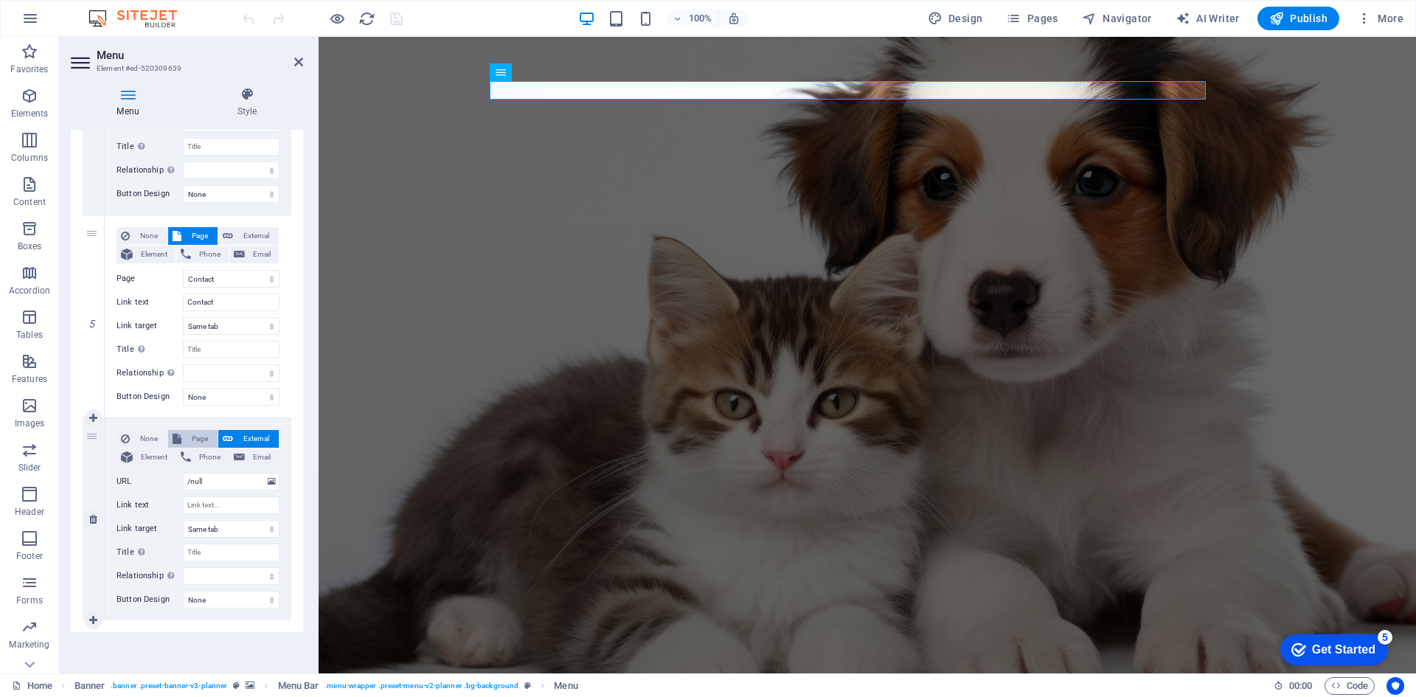
select select
click at [208, 478] on select "Home About Volunteer Gallery Follow us Contact Donate Wild Goose Chase fundrais…" at bounding box center [231, 482] width 97 height 18
select select "7"
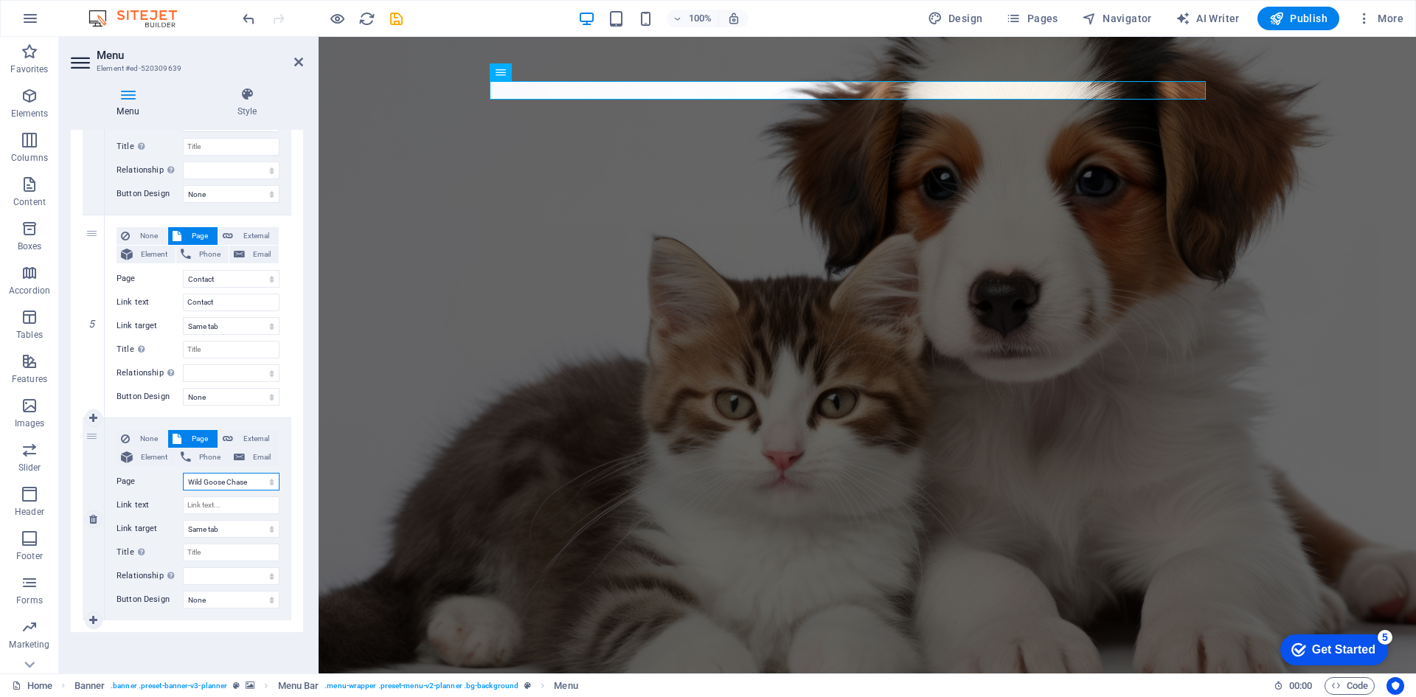
click at [183, 473] on select "Home About Volunteer Gallery Follow us Contact Donate Wild Goose Chase fundrais…" at bounding box center [231, 482] width 97 height 18
select select
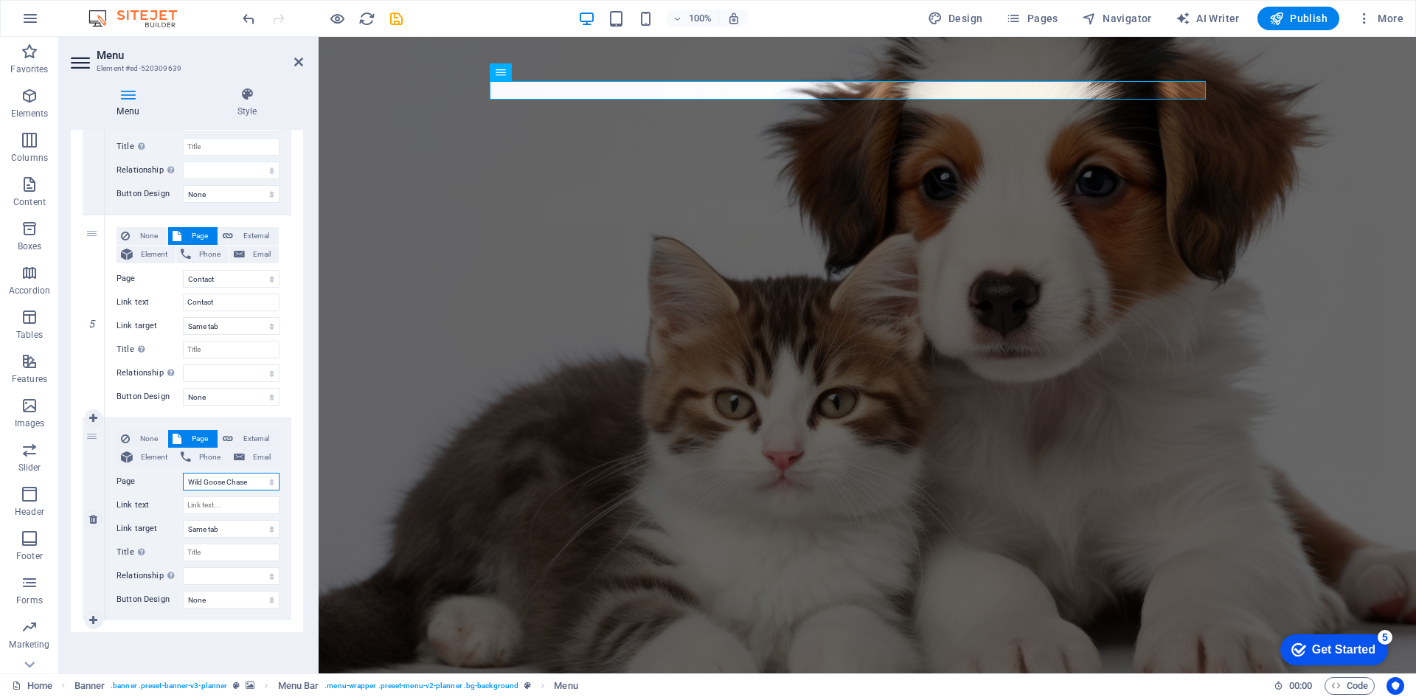
select select
click at [206, 509] on input "Link text" at bounding box center [231, 505] width 97 height 18
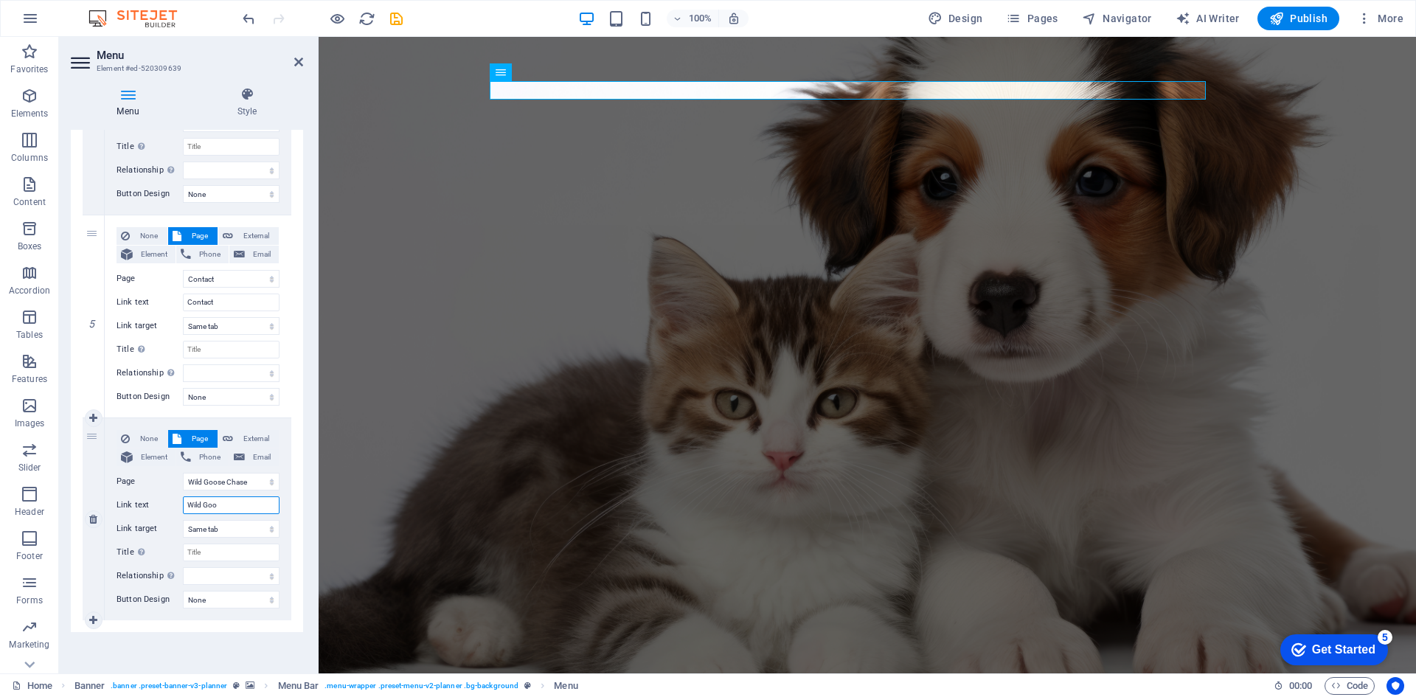
type input "Wild Good"
select select
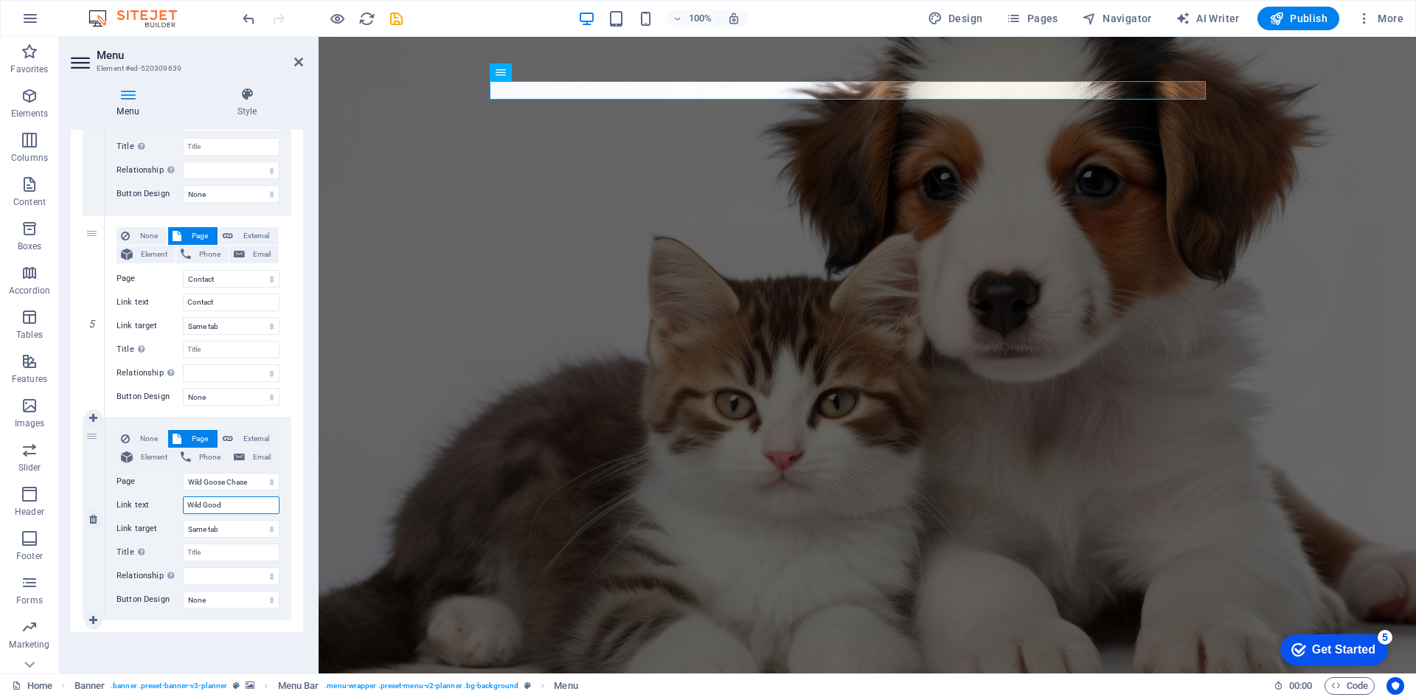
select select
type input "Wild Goose Chase 2025"
select select
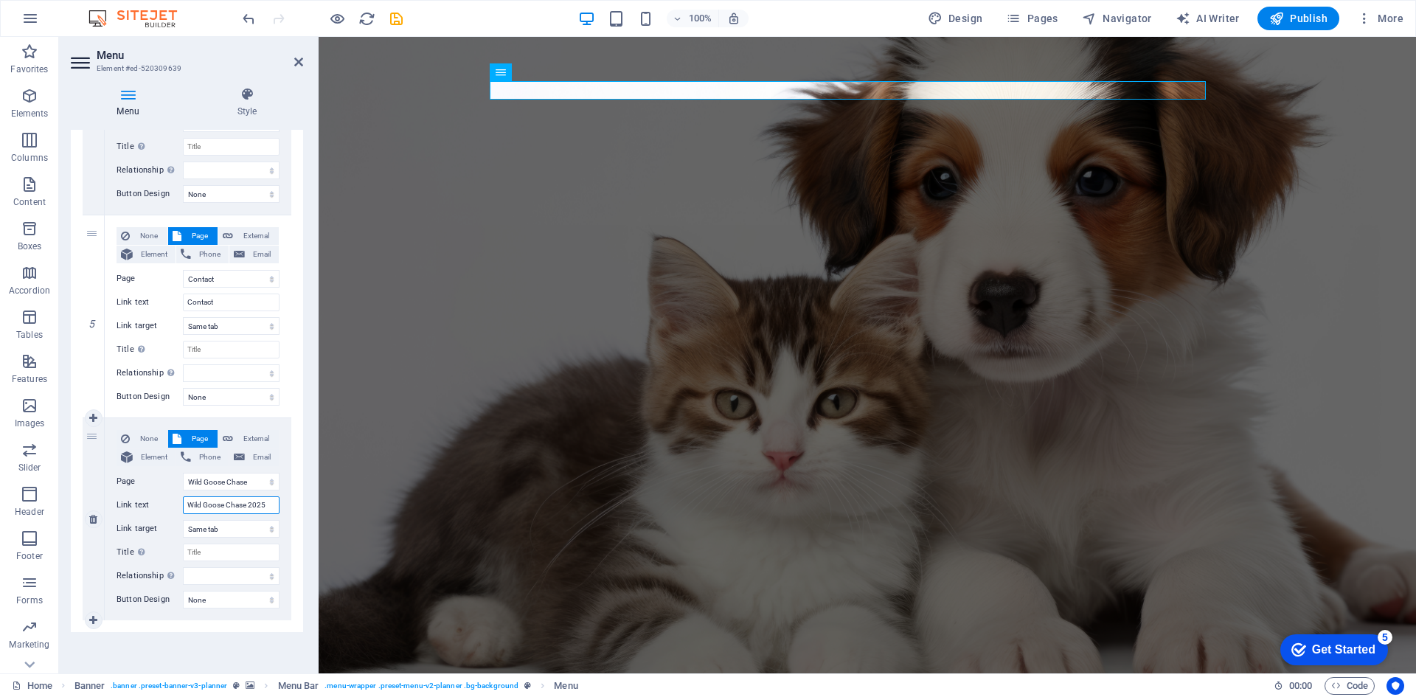
select select
type input "Wild Goose Chase 2025"
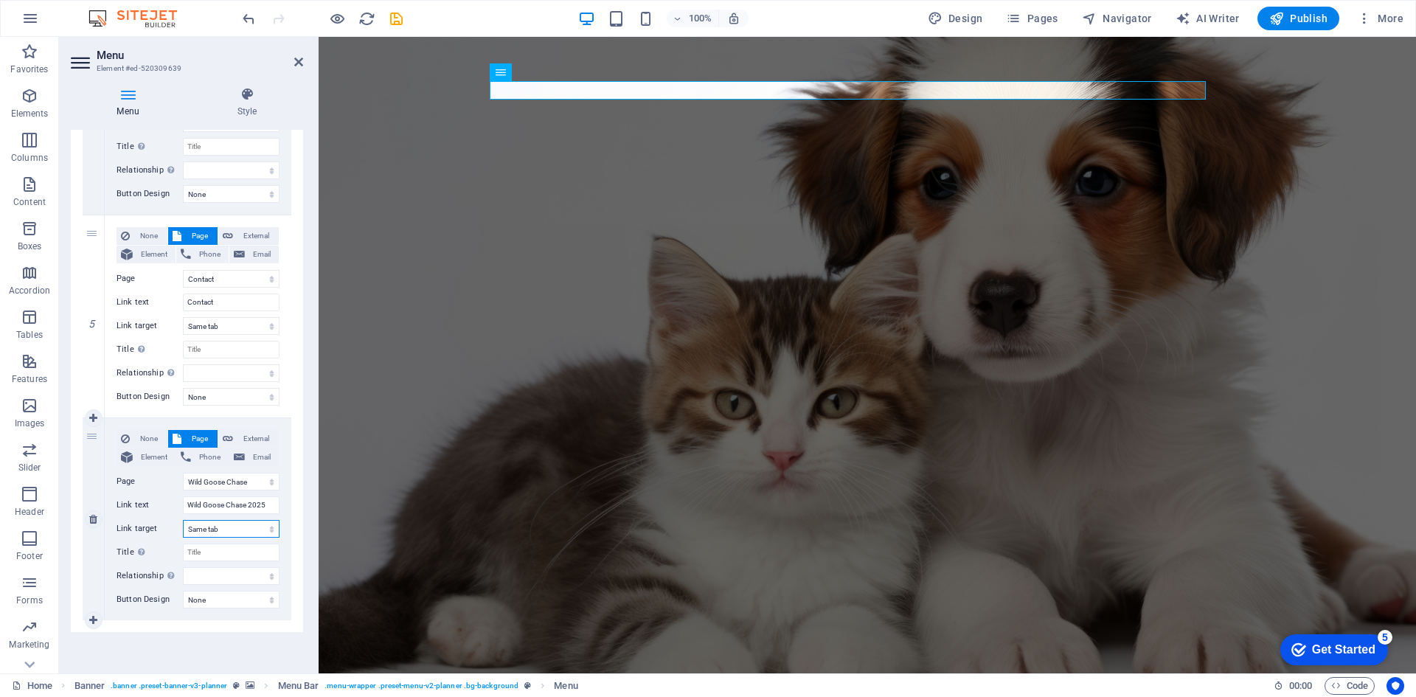
click at [211, 532] on select "New tab Same tab Overlay" at bounding box center [231, 529] width 97 height 18
click at [183, 520] on select "New tab Same tab Overlay" at bounding box center [231, 529] width 97 height 18
click at [204, 646] on div "Menu Auto Custom Create custom menu items for this menu. Recommended for one-pa…" at bounding box center [187, 396] width 232 height 532
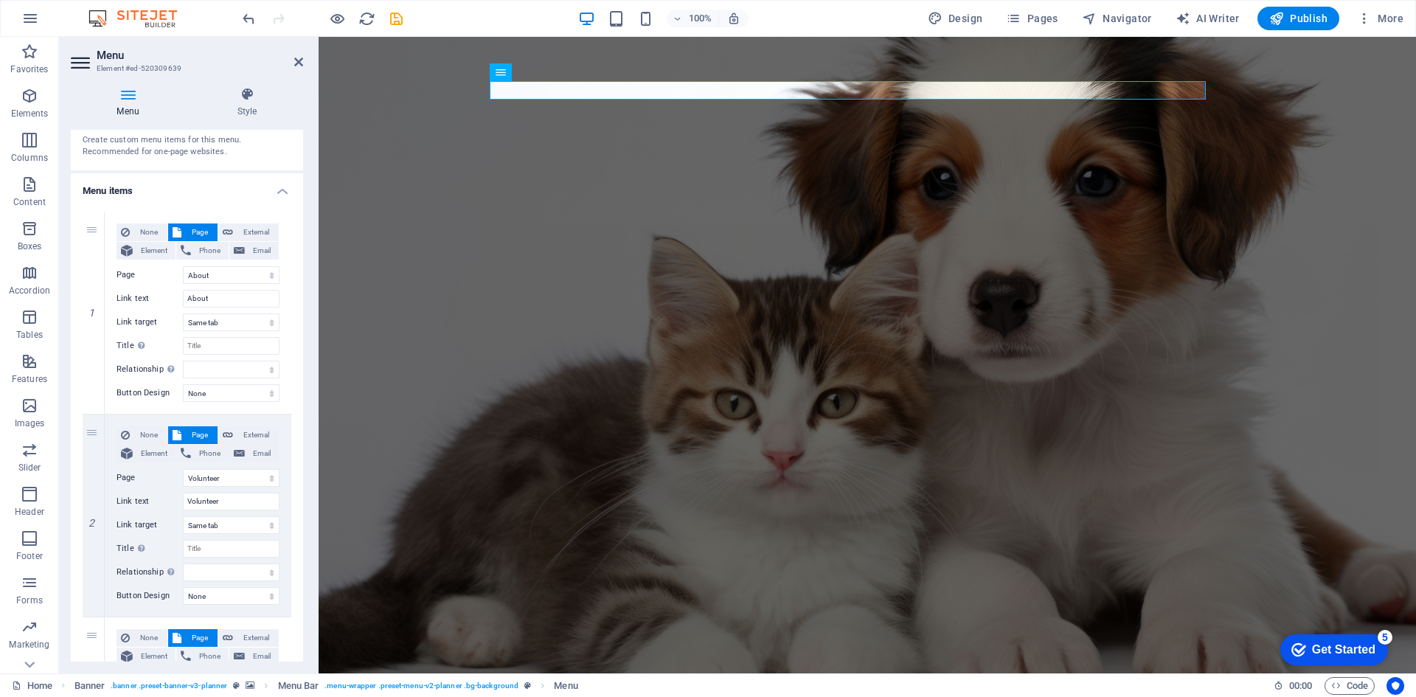
scroll to position [55, 0]
click at [305, 65] on aside "Menu Element #ed-520309639 Menu Style Menu Auto Custom Create custom menu items…" at bounding box center [189, 355] width 260 height 636
click at [299, 63] on icon at bounding box center [298, 62] width 9 height 12
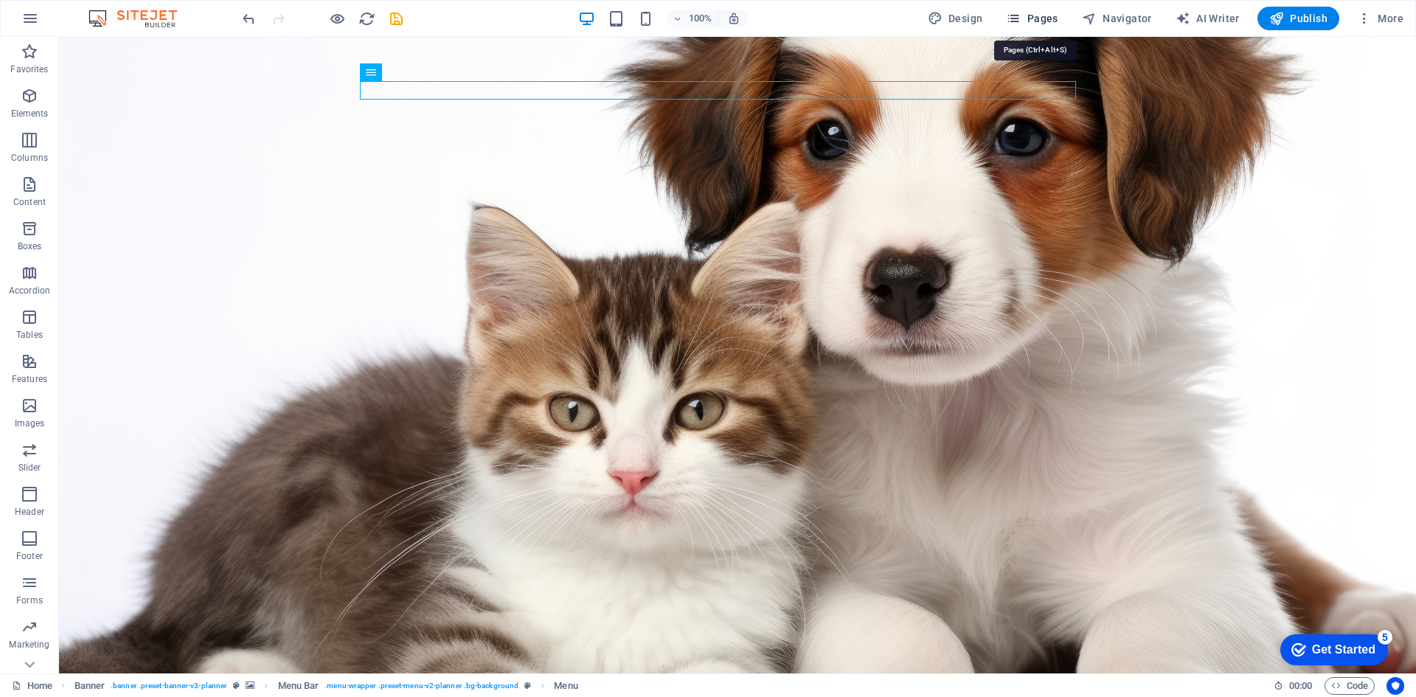
click at [1038, 13] on span "Pages" at bounding box center [1032, 18] width 52 height 15
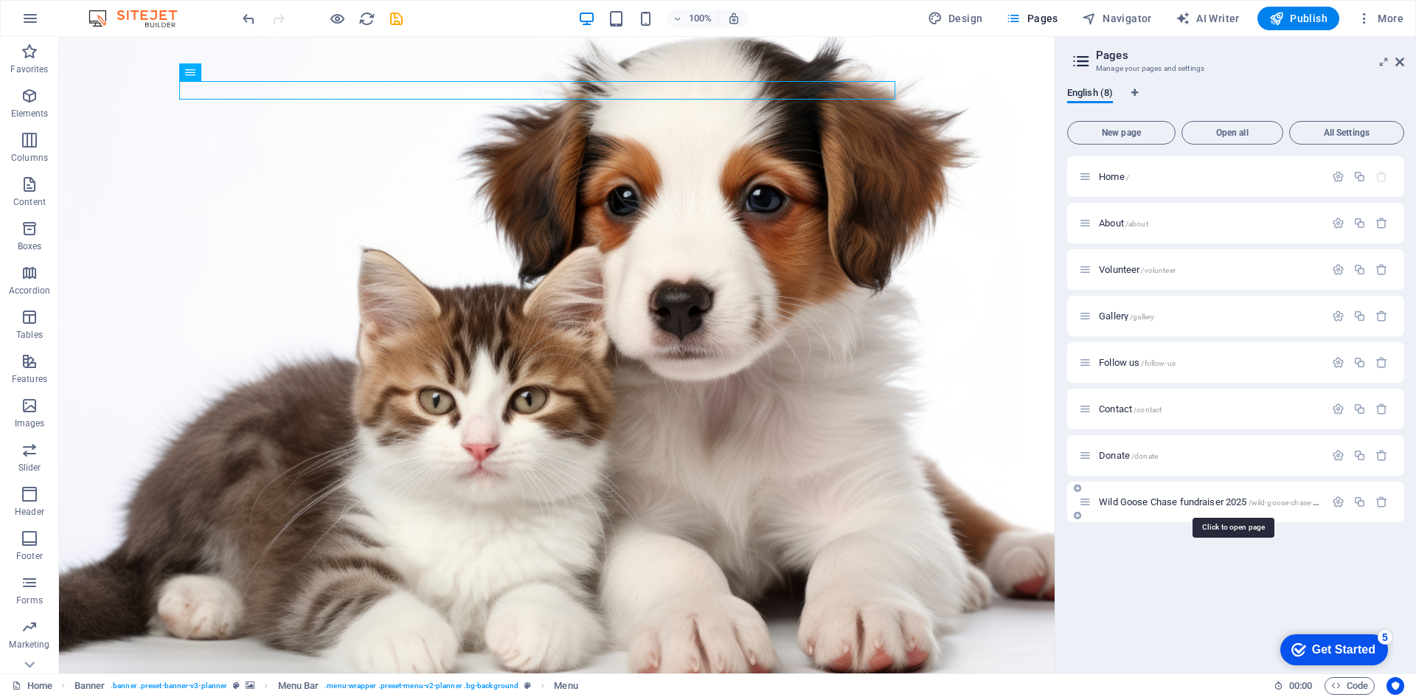
click at [1136, 505] on span "Wild Goose Chase fundraiser 2025 /wild-goose-chase-fundraiser-2025" at bounding box center [1233, 501] width 268 height 11
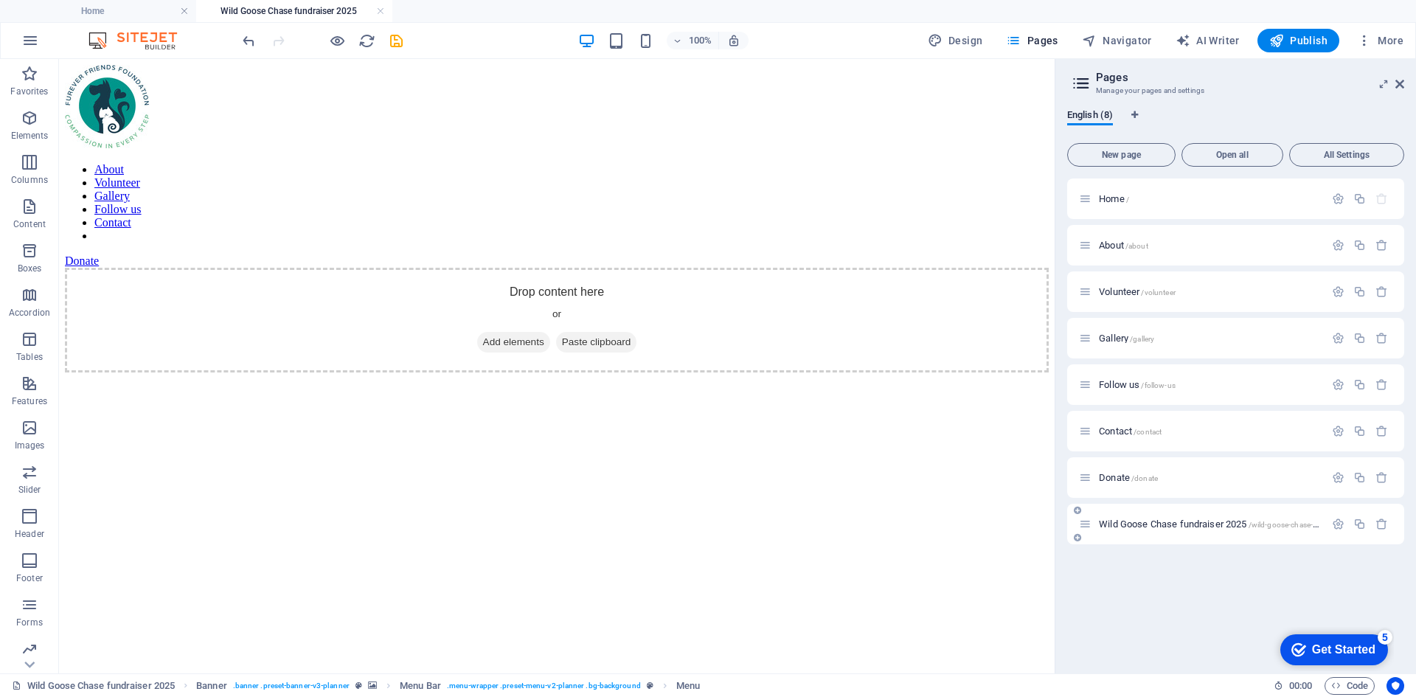
scroll to position [0, 0]
